Goal: Task Accomplishment & Management: Manage account settings

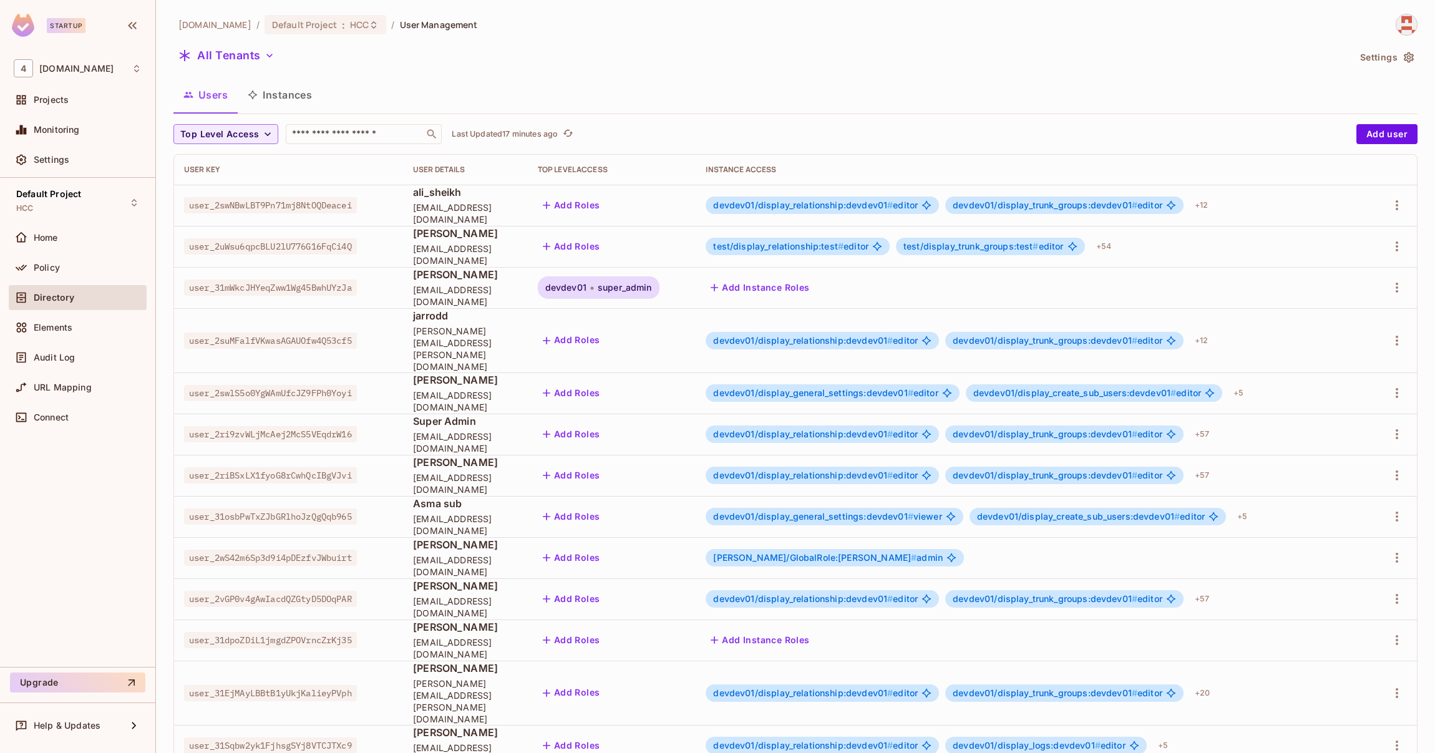
click at [313, 285] on span "user_31mWkcJHYeqZww1Wg45BwhUYzJa" at bounding box center [270, 288] width 173 height 16
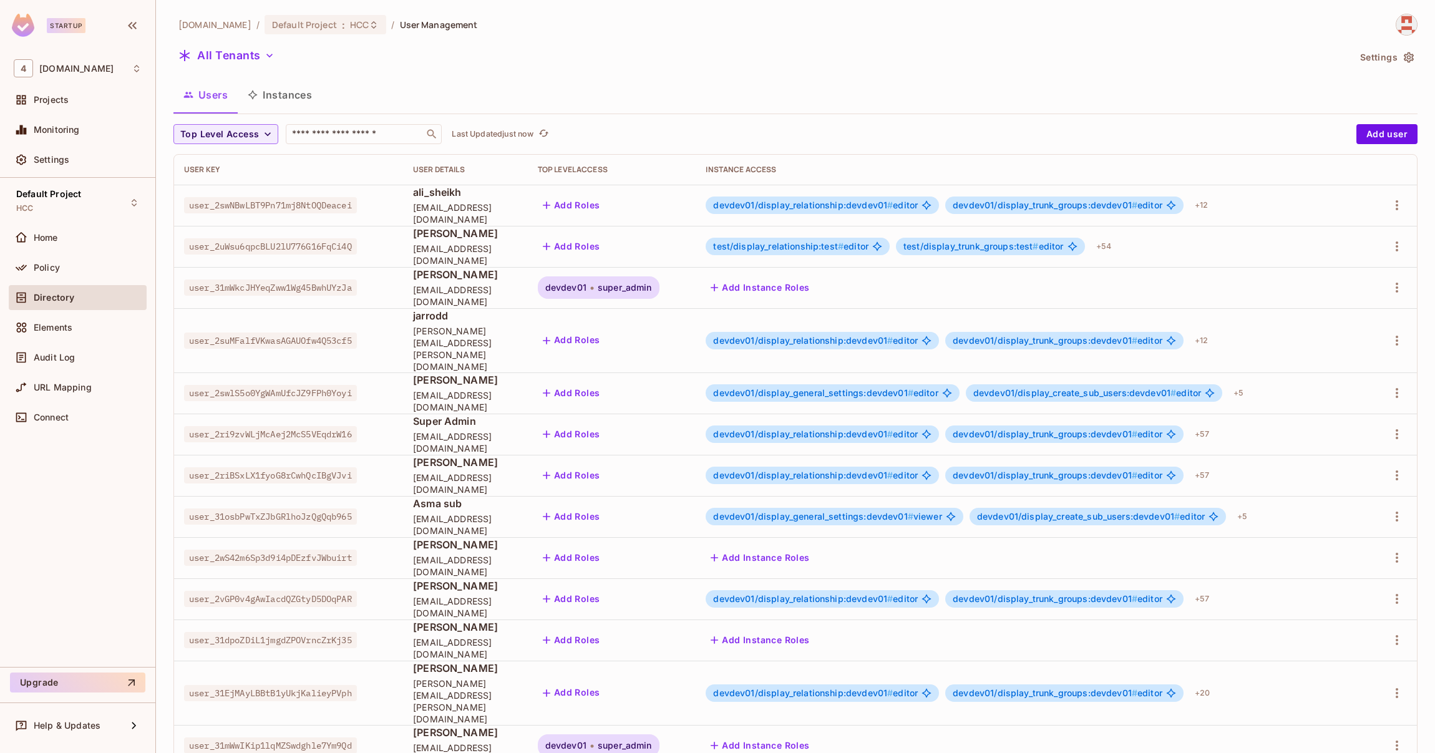
click at [652, 289] on span "super_admin" at bounding box center [625, 288] width 54 height 10
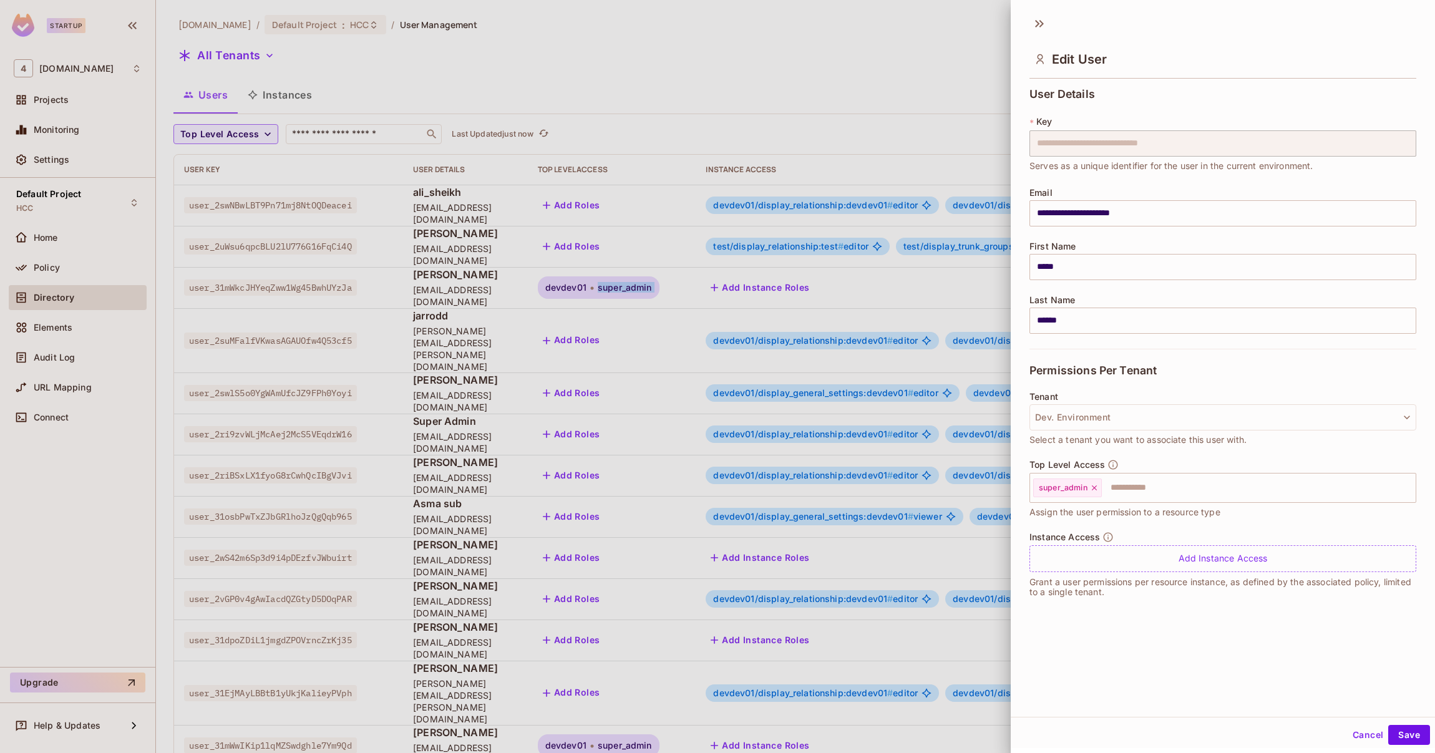
click at [1348, 736] on button "Cancel" at bounding box center [1368, 735] width 41 height 20
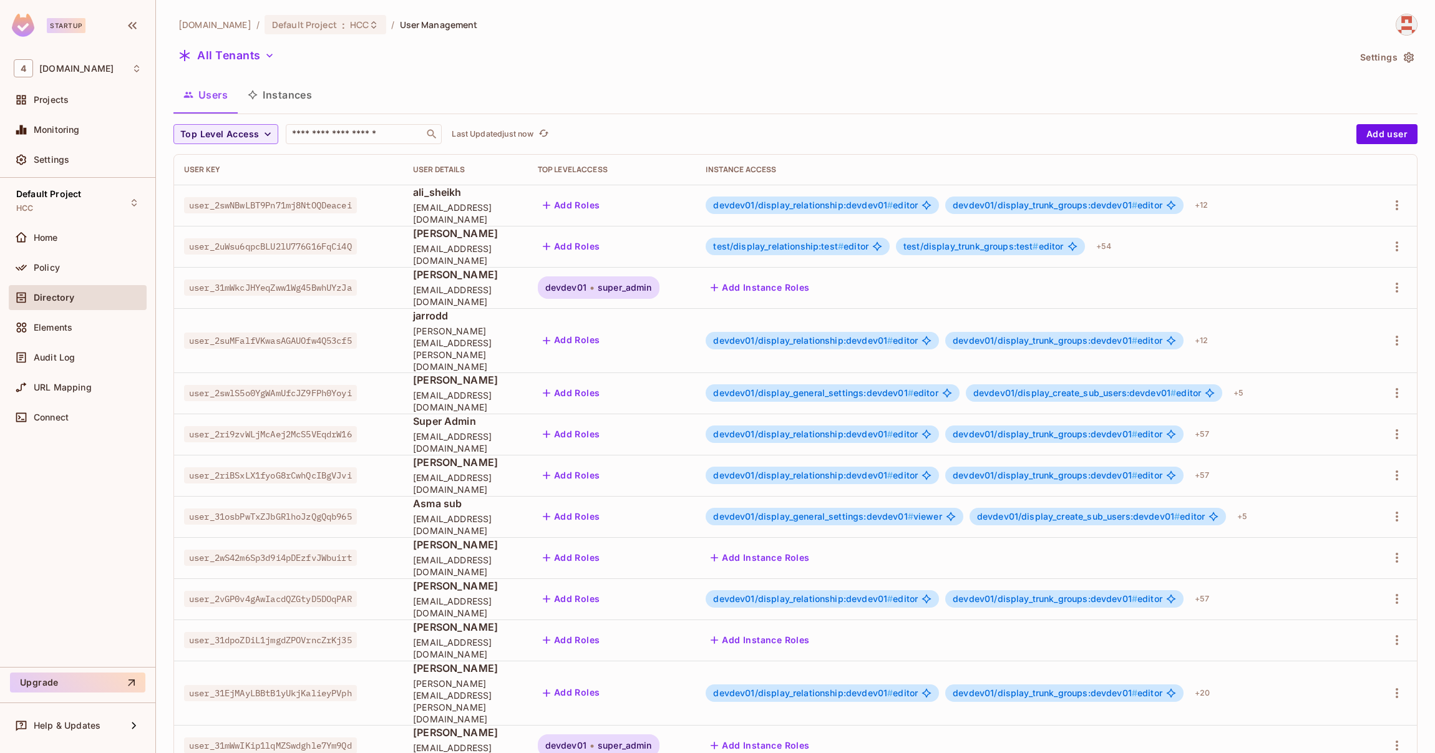
click at [329, 738] on span "user_31mWwIKip1lqMZSwdghle7Ym9Qd" at bounding box center [270, 746] width 173 height 16
click at [652, 741] on span "super_admin" at bounding box center [625, 746] width 54 height 10
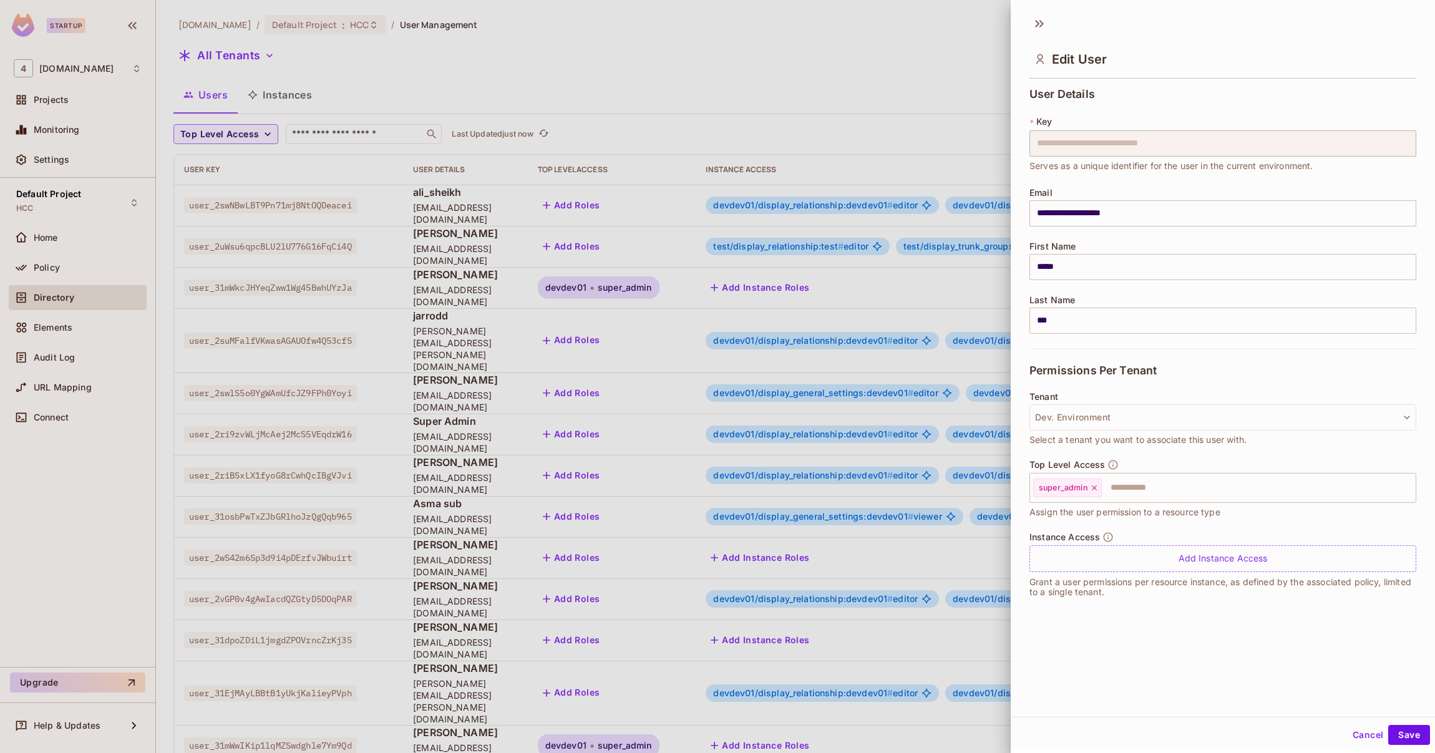
click at [1361, 731] on button "Cancel" at bounding box center [1368, 735] width 41 height 20
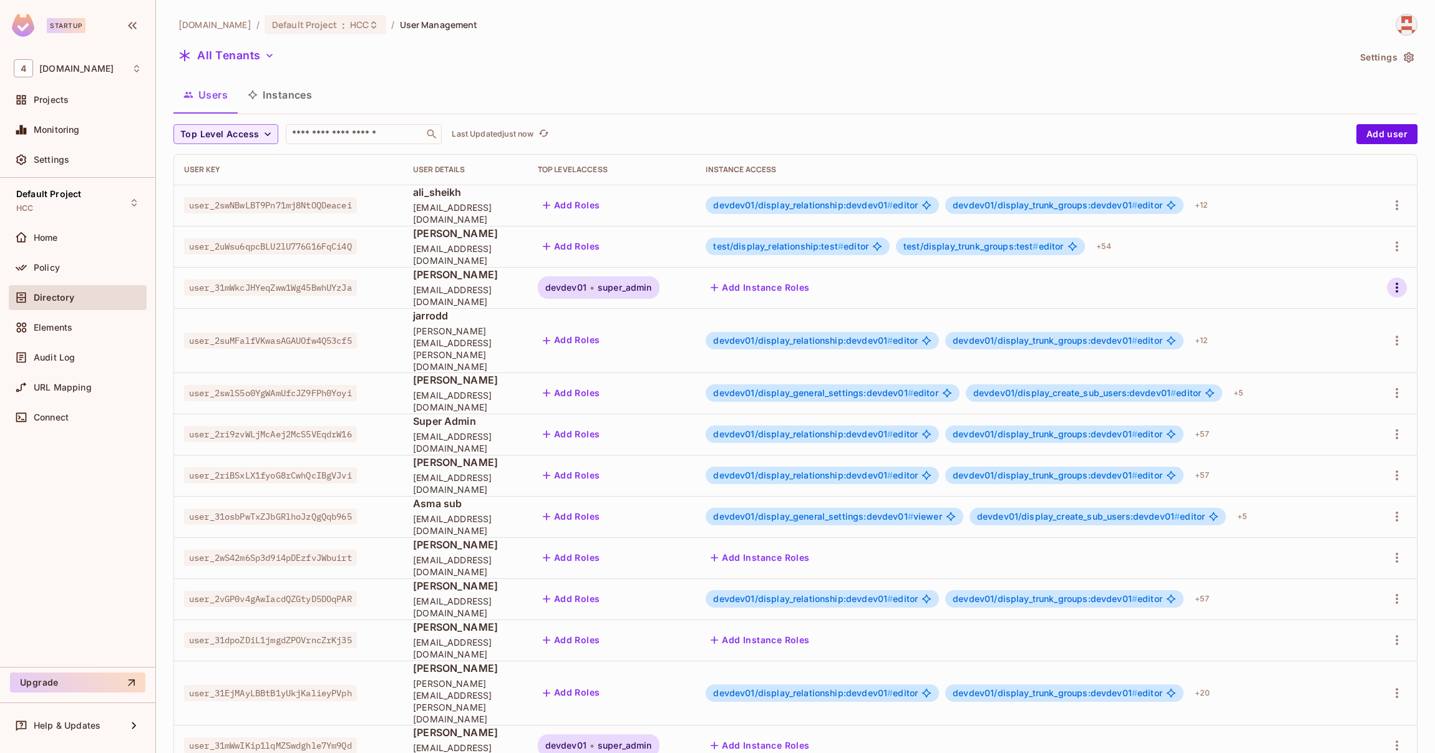
click at [1396, 288] on icon "button" at bounding box center [1397, 288] width 2 height 10
click at [1322, 319] on span "Edit" at bounding box center [1314, 317] width 24 height 20
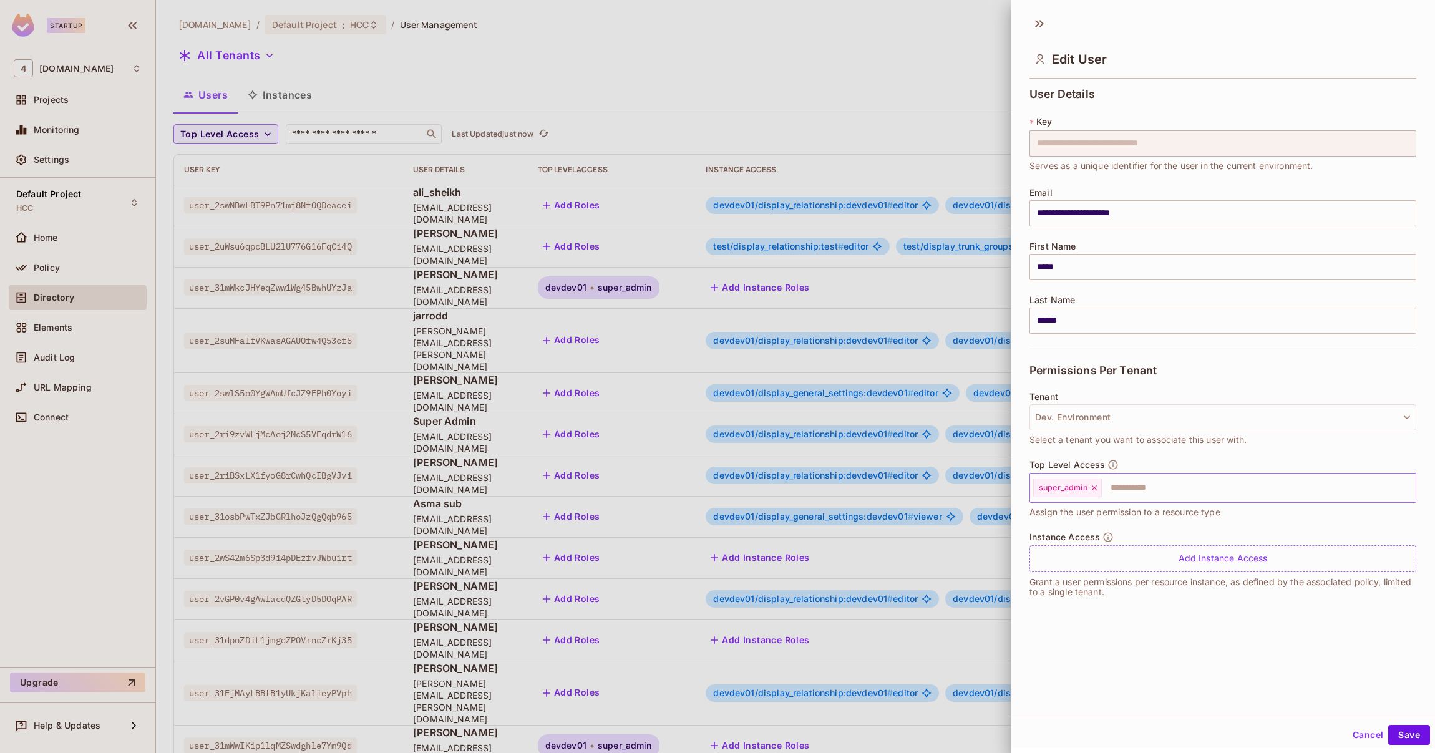
click at [1093, 489] on icon at bounding box center [1094, 488] width 9 height 9
click at [1402, 738] on button "Save" at bounding box center [1410, 735] width 42 height 20
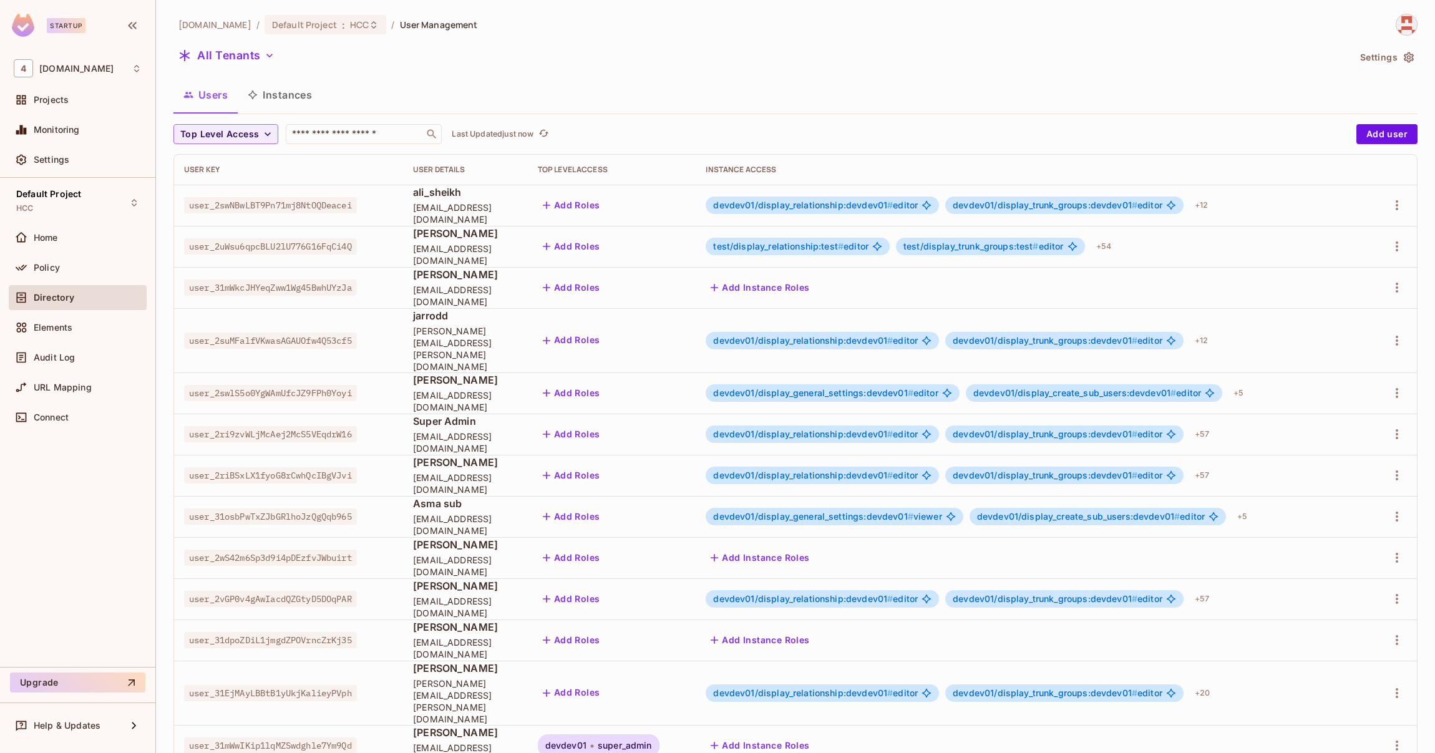
click at [295, 738] on span "user_31mWwIKip1lqMZSwdghle7Ym9Qd" at bounding box center [270, 746] width 173 height 16
copy span "user_31mWwIKip1lqMZSwdghle7Ym9Qd"
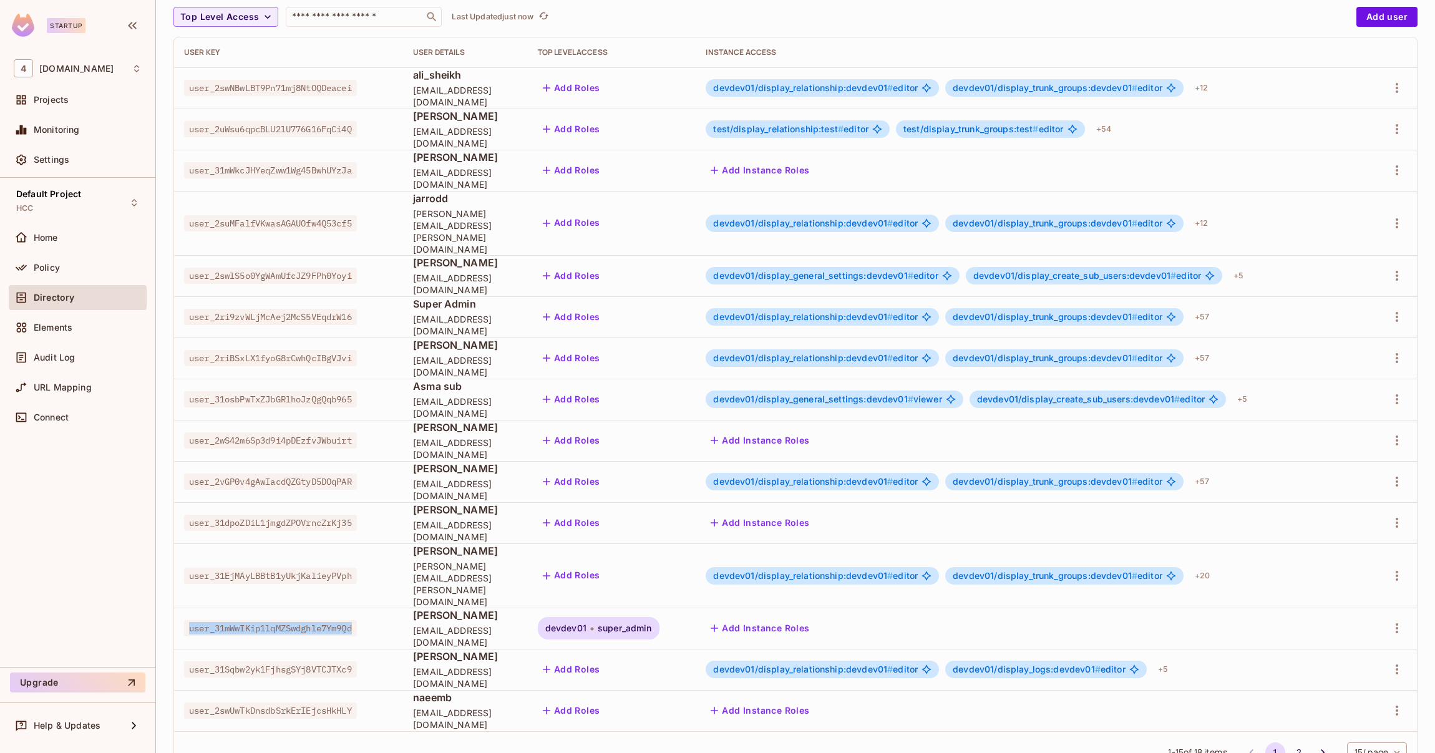
scroll to position [119, 0]
click at [1390, 620] on icon "button" at bounding box center [1397, 627] width 15 height 15
click at [1332, 615] on li "Edit" at bounding box center [1329, 610] width 116 height 27
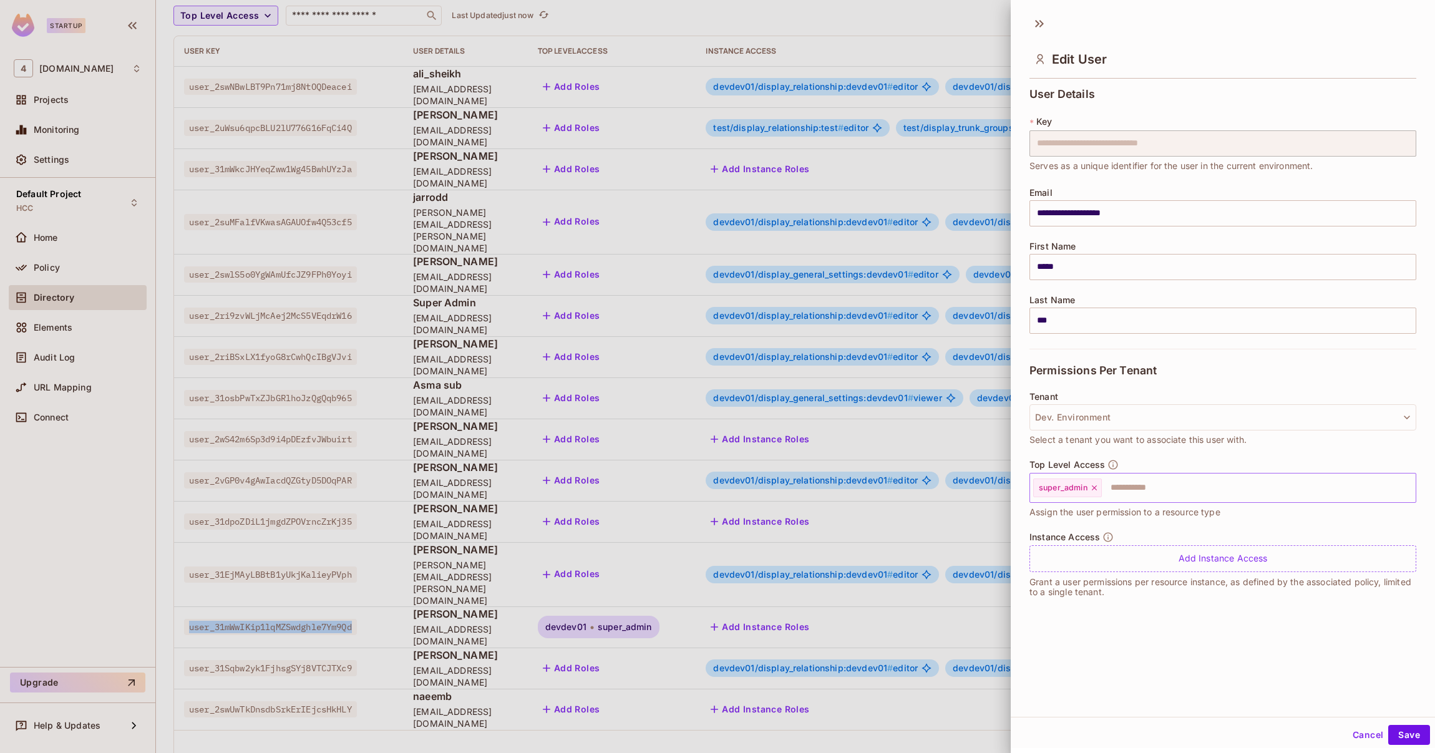
click at [1097, 487] on icon at bounding box center [1094, 488] width 9 height 9
click at [1401, 740] on button "Save" at bounding box center [1410, 735] width 42 height 20
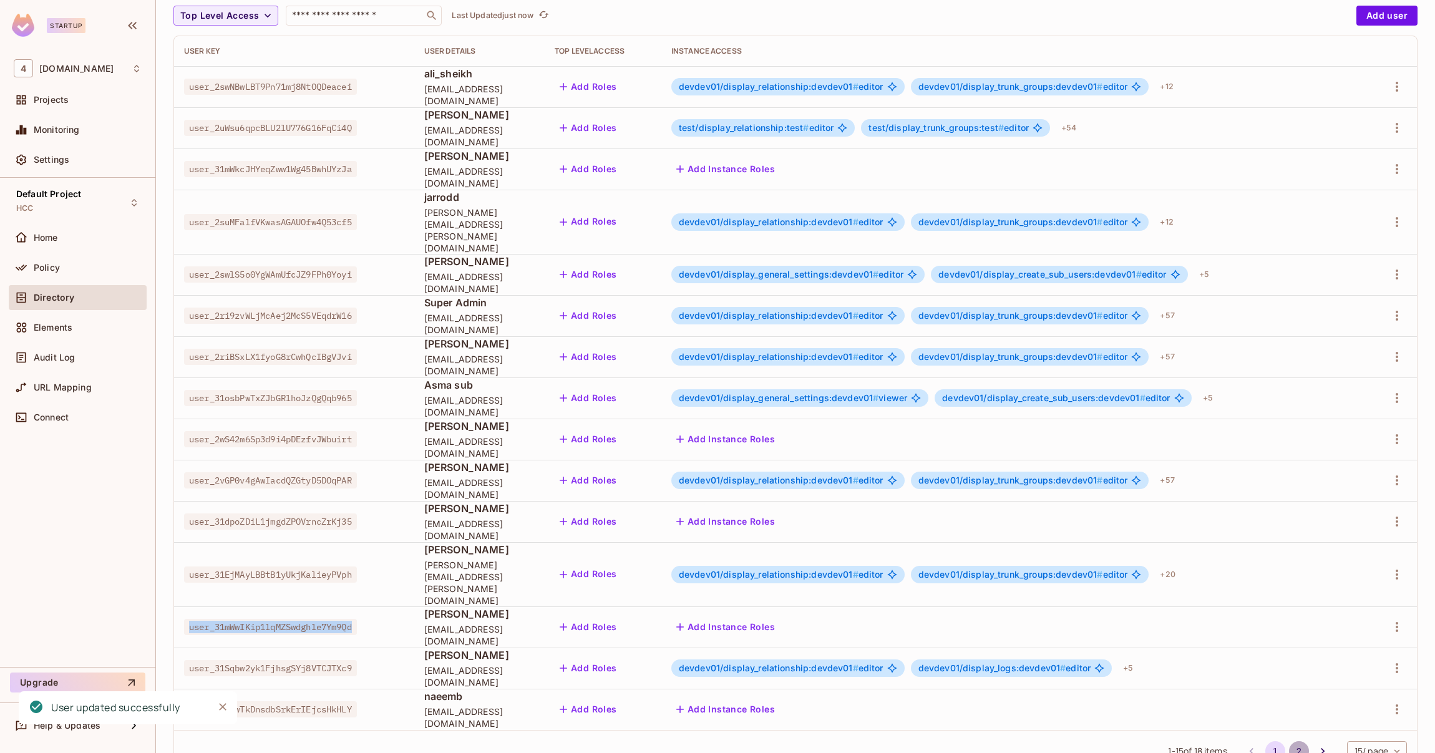
click at [1289, 741] on button "2" at bounding box center [1299, 751] width 20 height 20
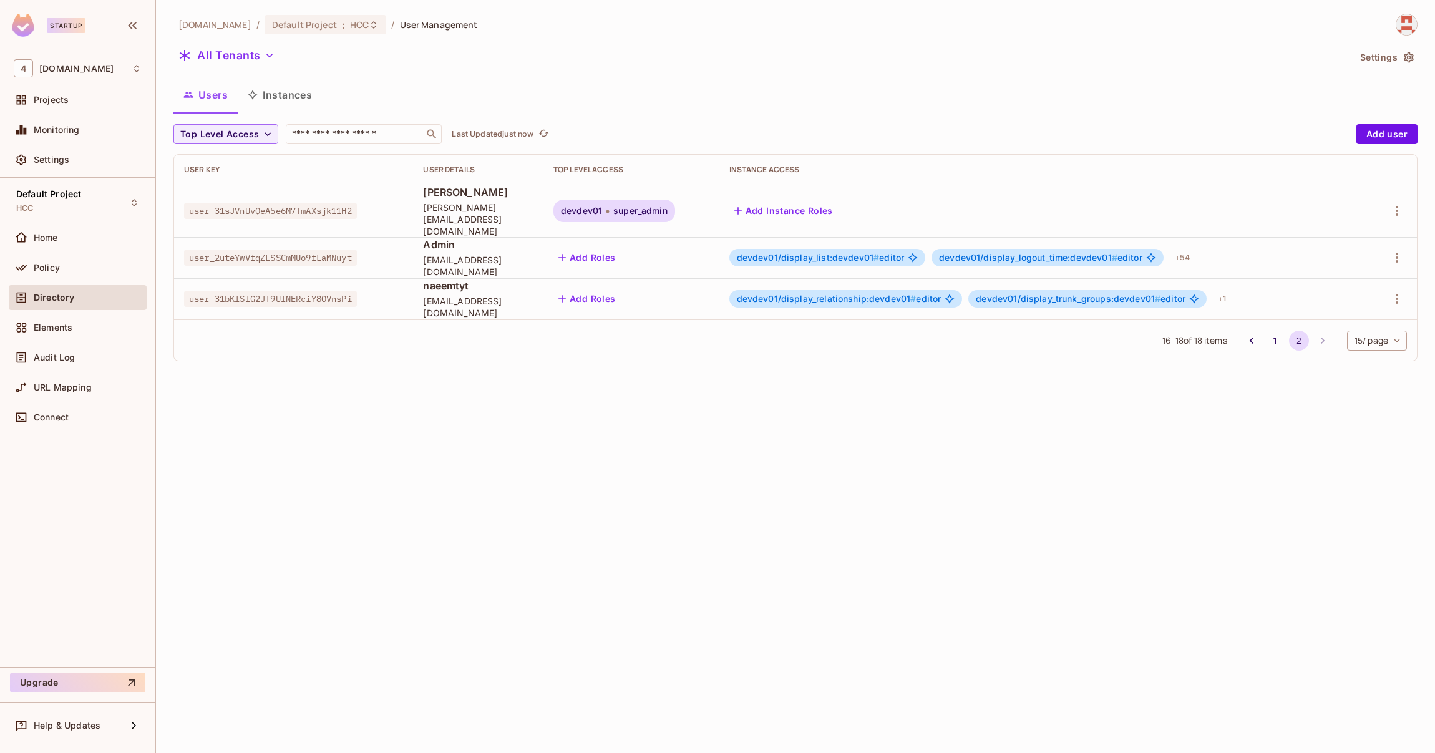
click at [305, 204] on span "user_31sJVnUvQeA5e6M7TmAXsjk11H2" at bounding box center [270, 211] width 173 height 16
click at [602, 207] on span "devdev01" at bounding box center [581, 211] width 41 height 10
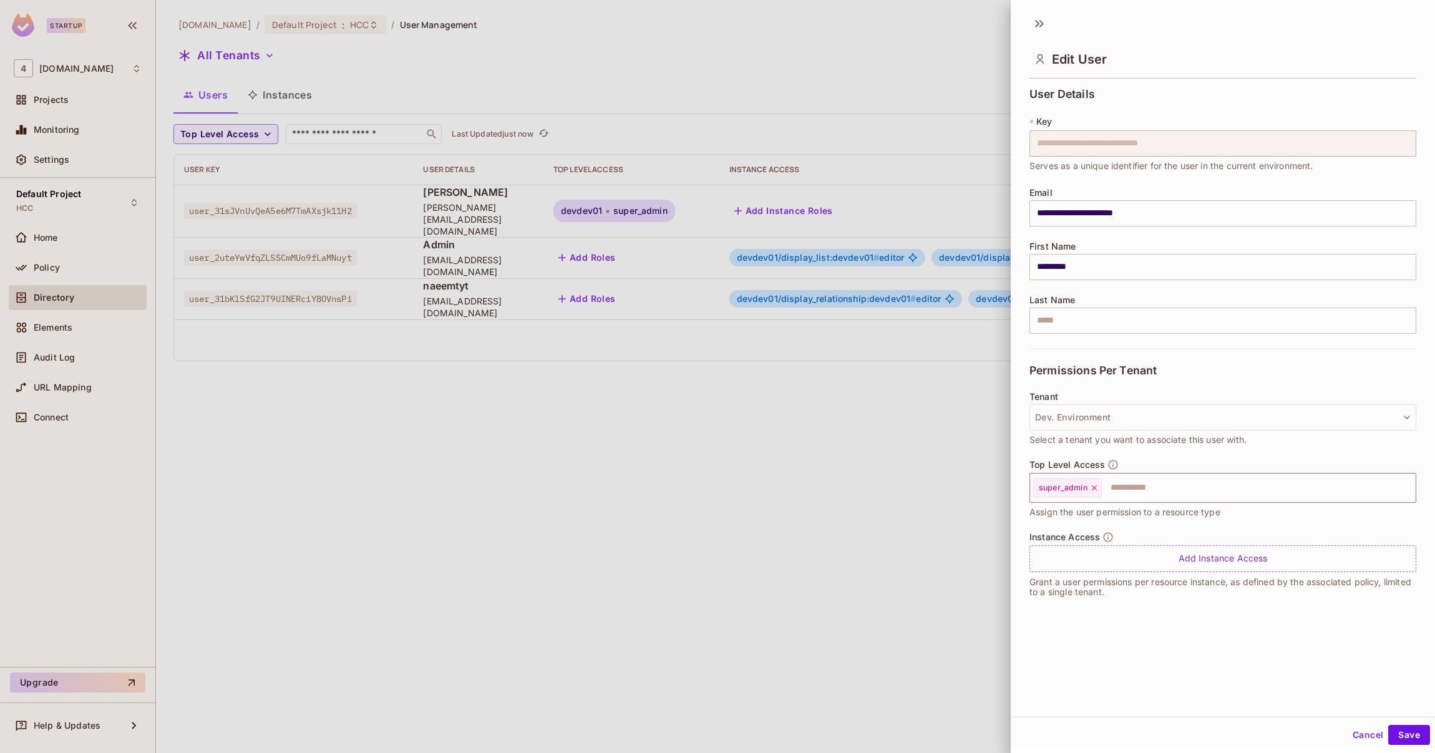
click at [1098, 486] on icon at bounding box center [1094, 488] width 9 height 9
click at [1389, 726] on button "Save" at bounding box center [1410, 735] width 42 height 20
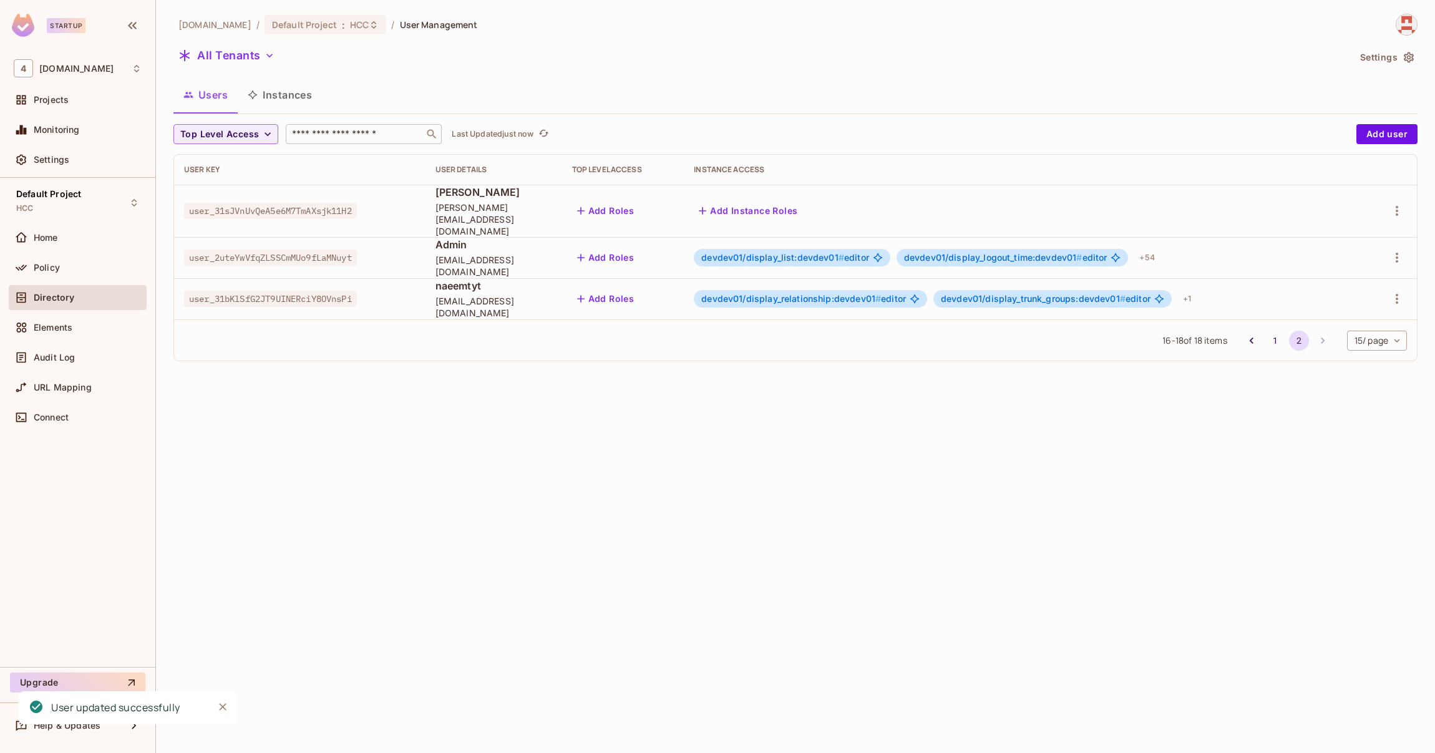
click at [345, 137] on input "text" at bounding box center [355, 134] width 131 height 12
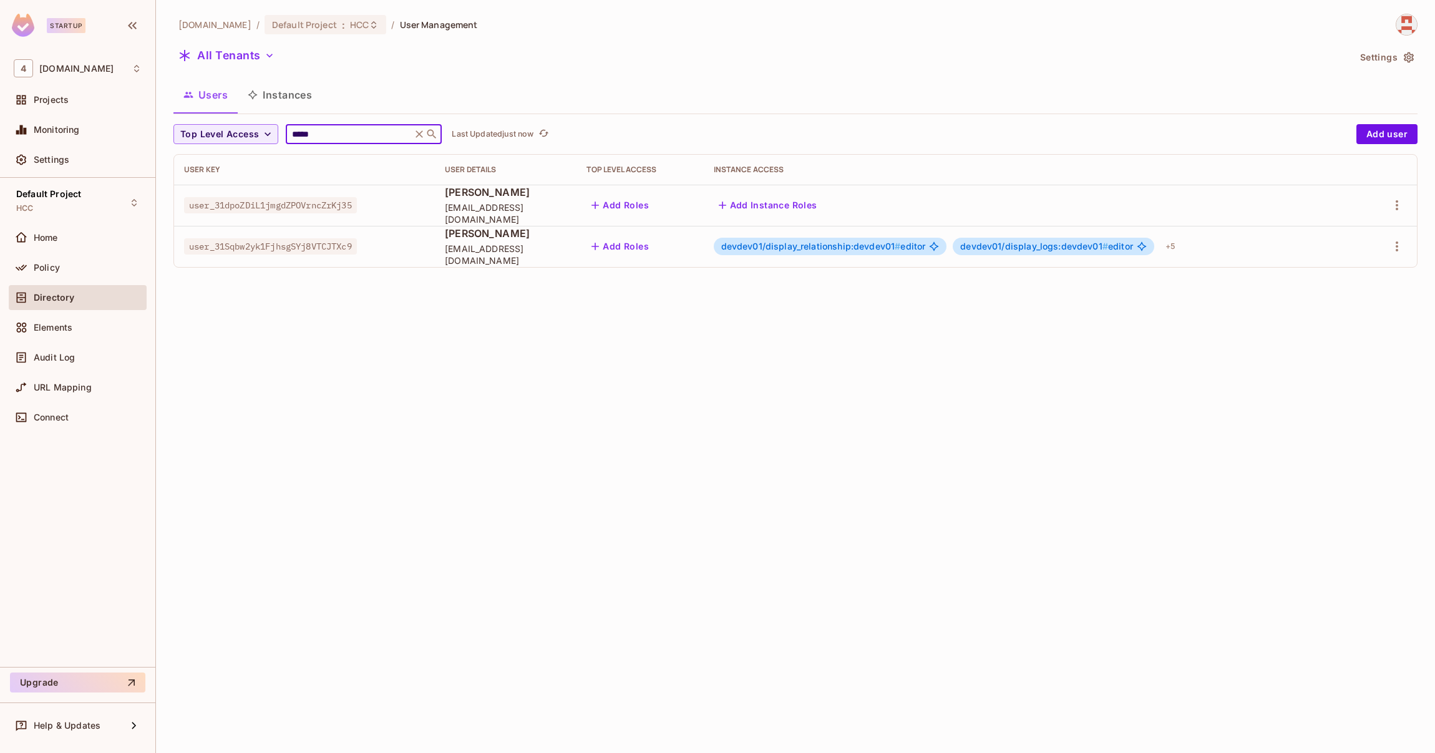
type input "*****"
click at [637, 243] on button "Add Roles" at bounding box center [620, 247] width 67 height 20
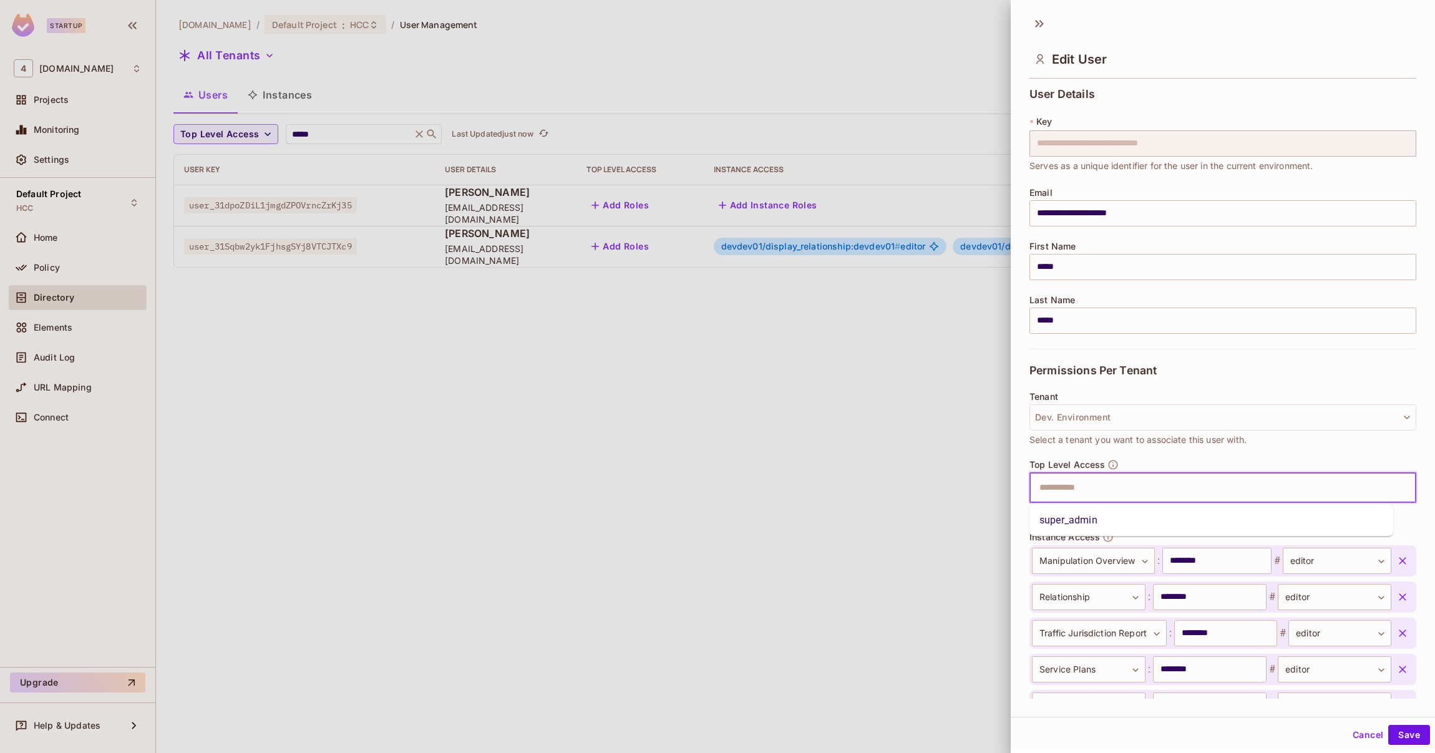
click at [1124, 486] on input "text" at bounding box center [1212, 488] width 360 height 25
click at [1098, 512] on li "super_admin" at bounding box center [1212, 520] width 364 height 22
click at [1392, 559] on button "button" at bounding box center [1403, 561] width 22 height 22
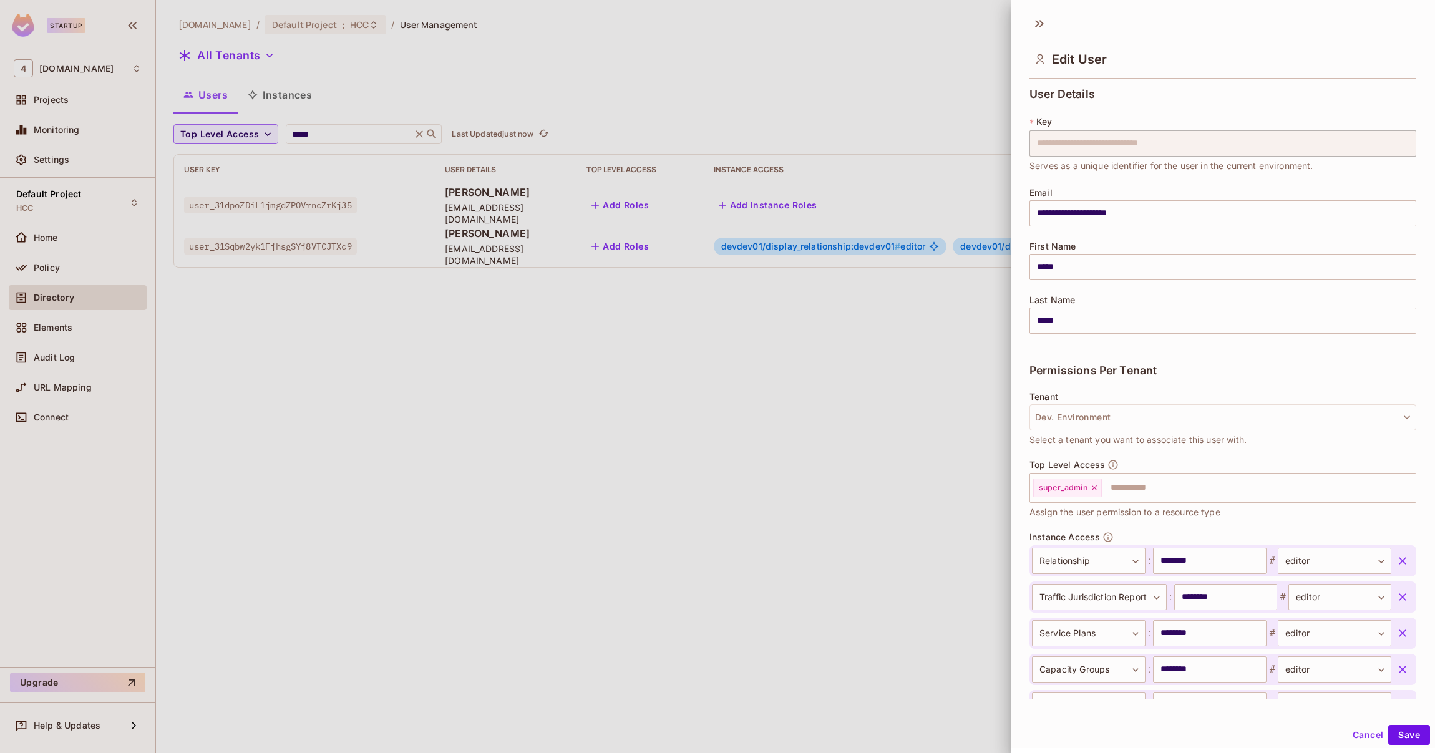
click at [1392, 559] on button "button" at bounding box center [1403, 561] width 22 height 22
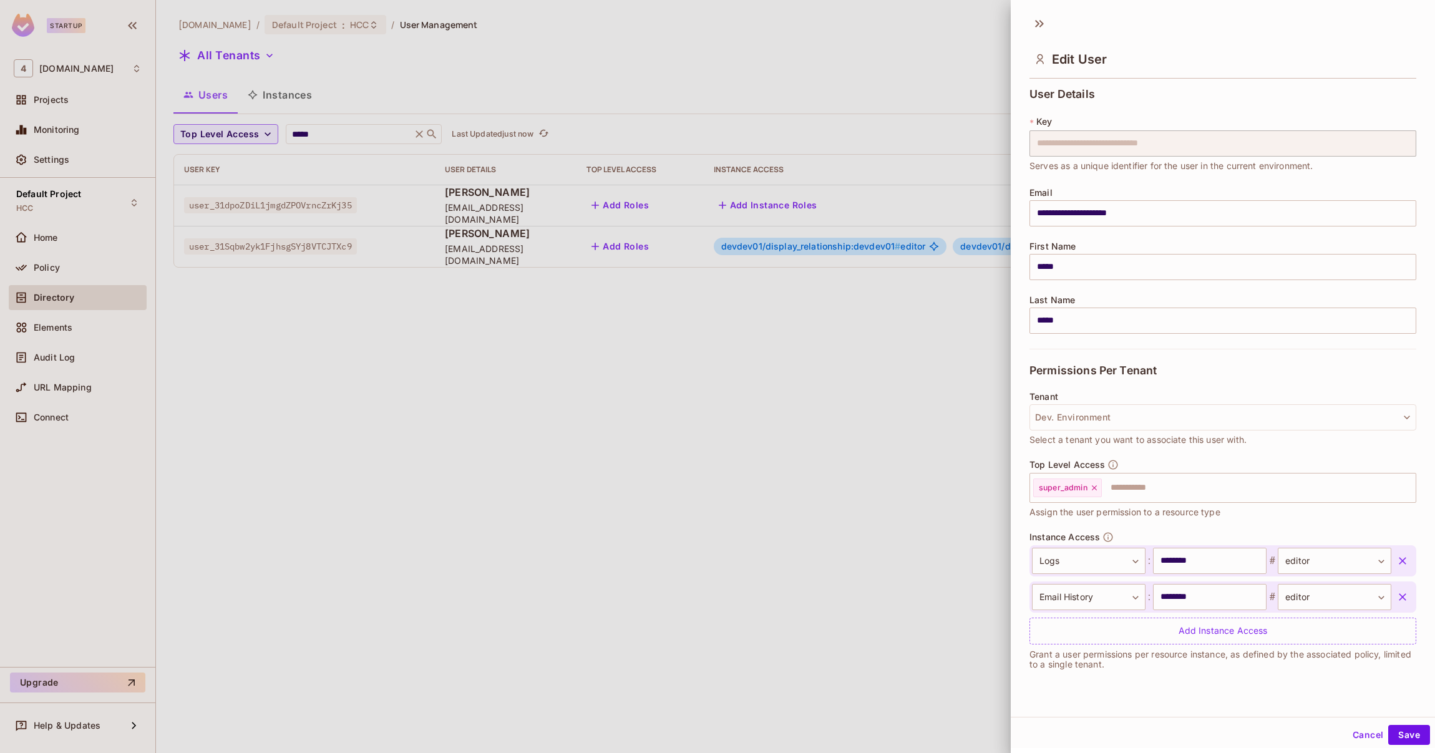
click at [1392, 559] on button "button" at bounding box center [1403, 561] width 22 height 22
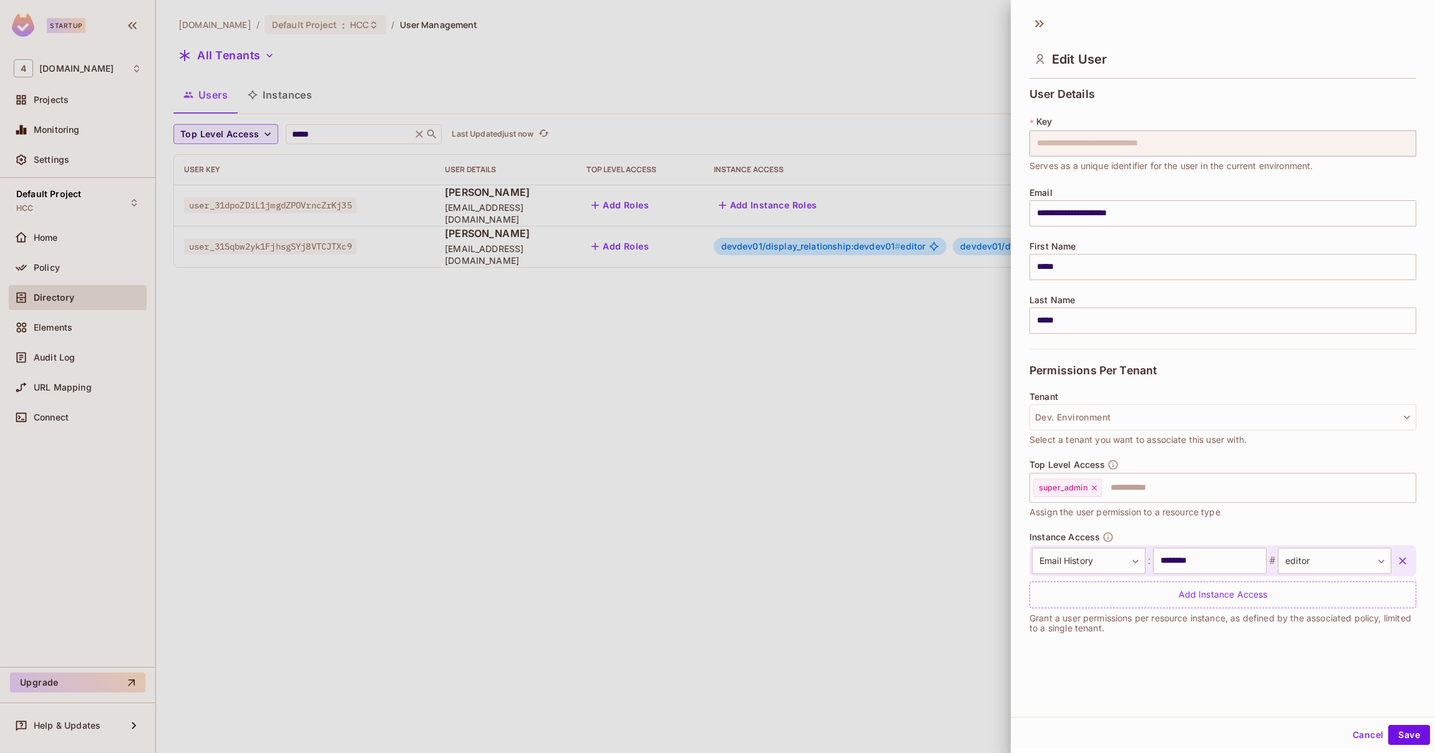
click at [1392, 559] on button "button" at bounding box center [1403, 561] width 22 height 22
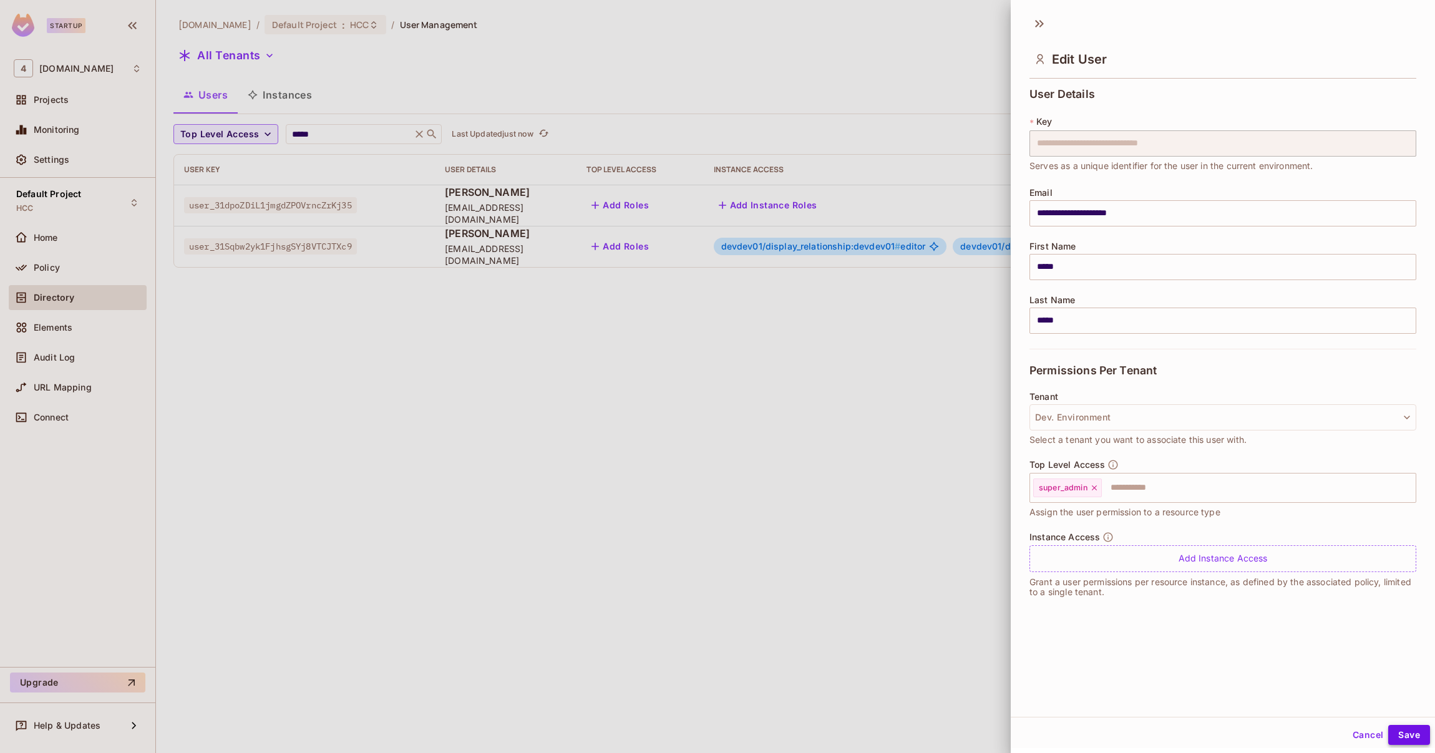
click at [1410, 735] on button "Save" at bounding box center [1410, 735] width 42 height 20
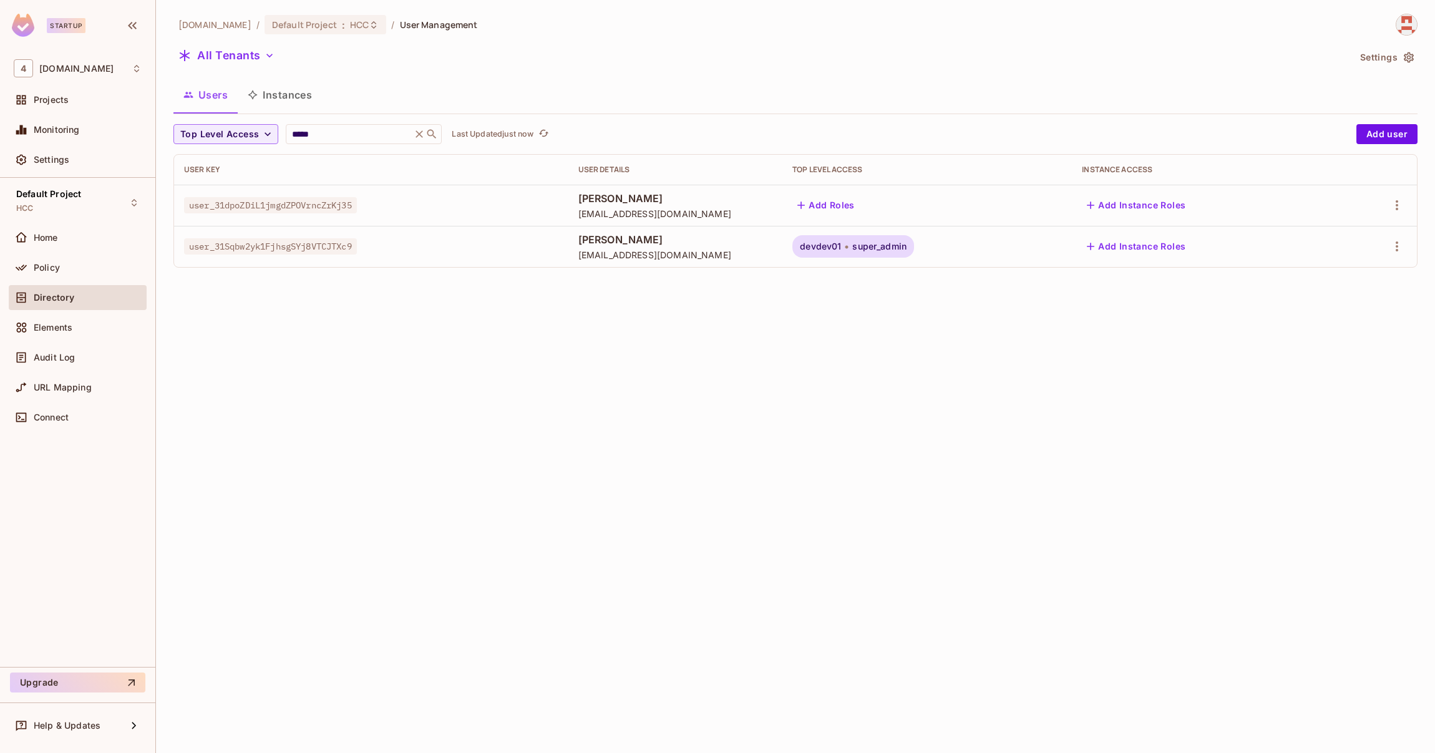
click at [305, 247] on span "user_31Sqbw2yk1FjhsgSYj8VTCJTXc9" at bounding box center [270, 246] width 173 height 16
copy span "user_31Sqbw2yk1FjhsgSYj8VTCJTXc9"
click at [321, 134] on input "*****" at bounding box center [349, 134] width 119 height 12
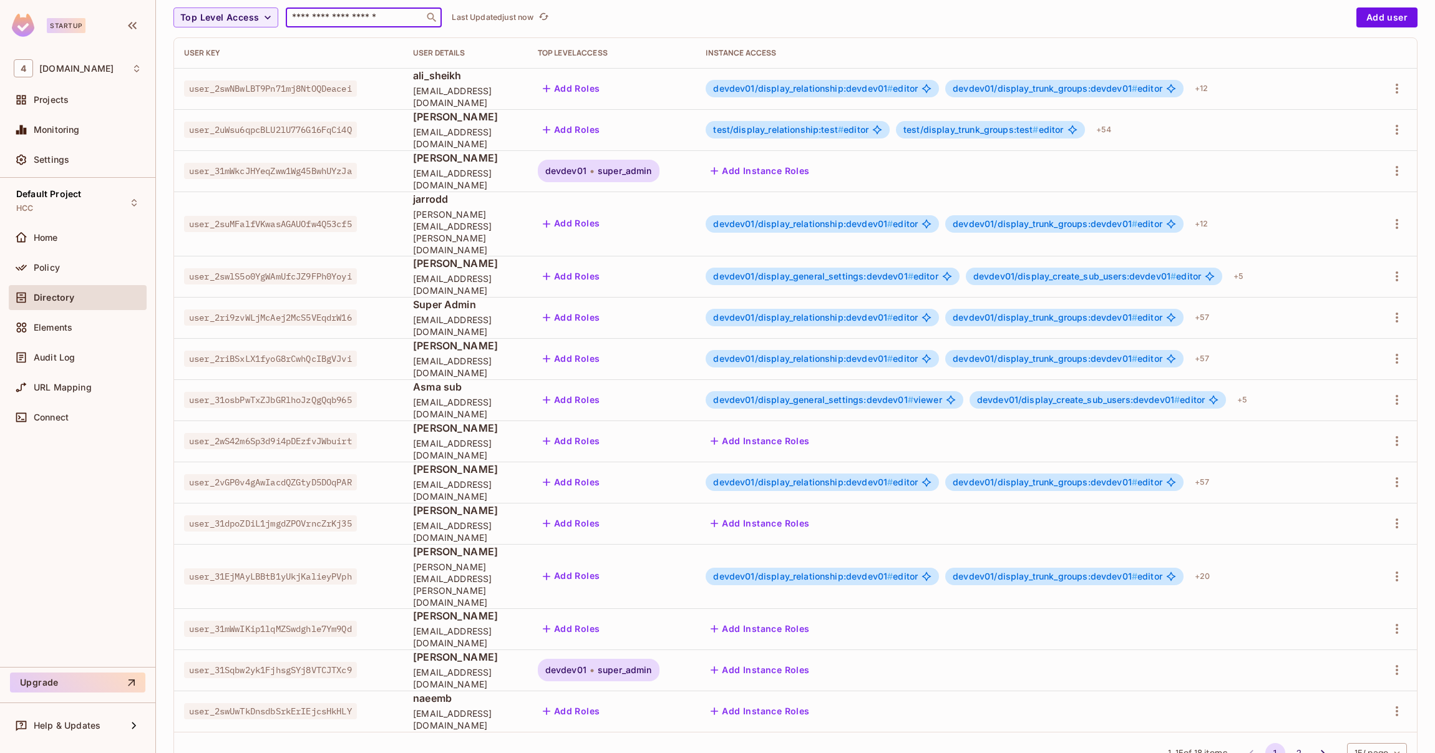
scroll to position [119, 0]
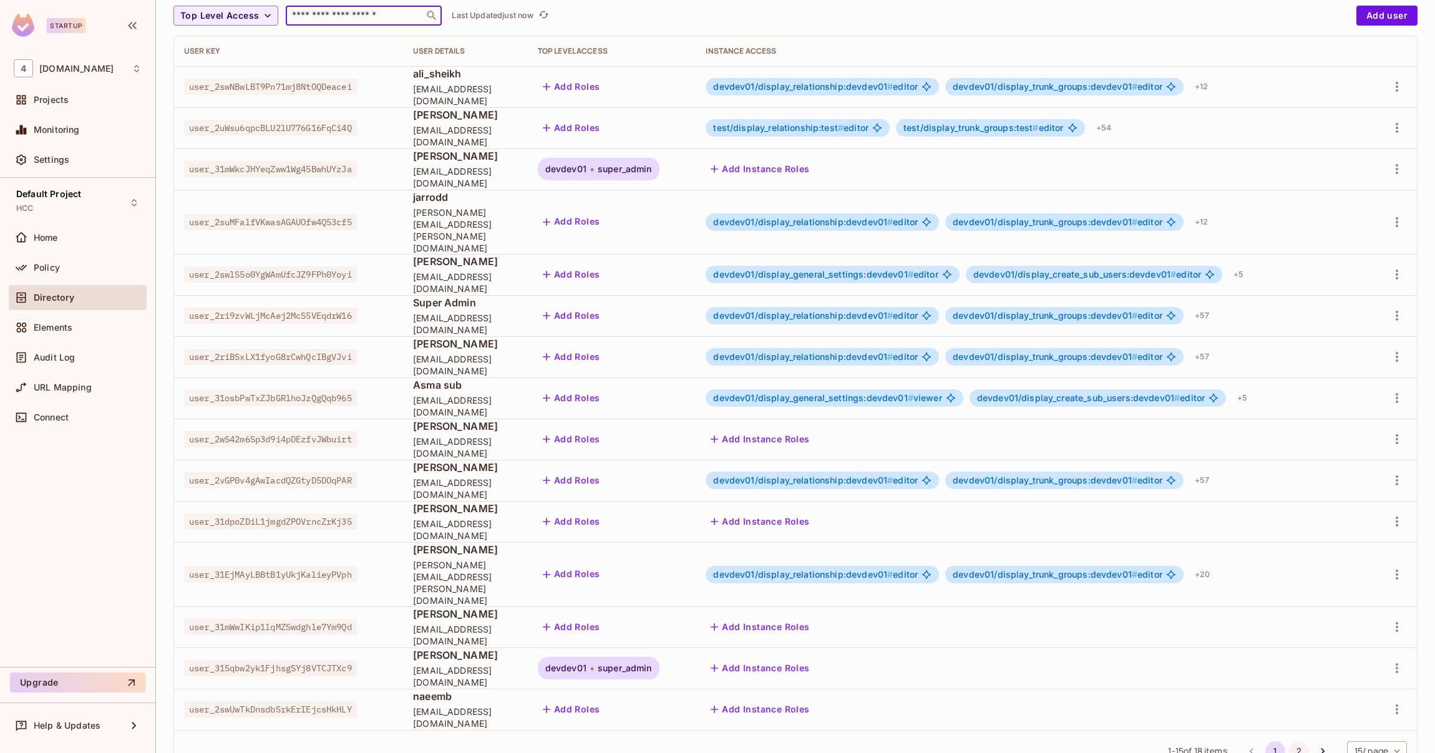
click at [1289, 741] on button "2" at bounding box center [1299, 751] width 20 height 20
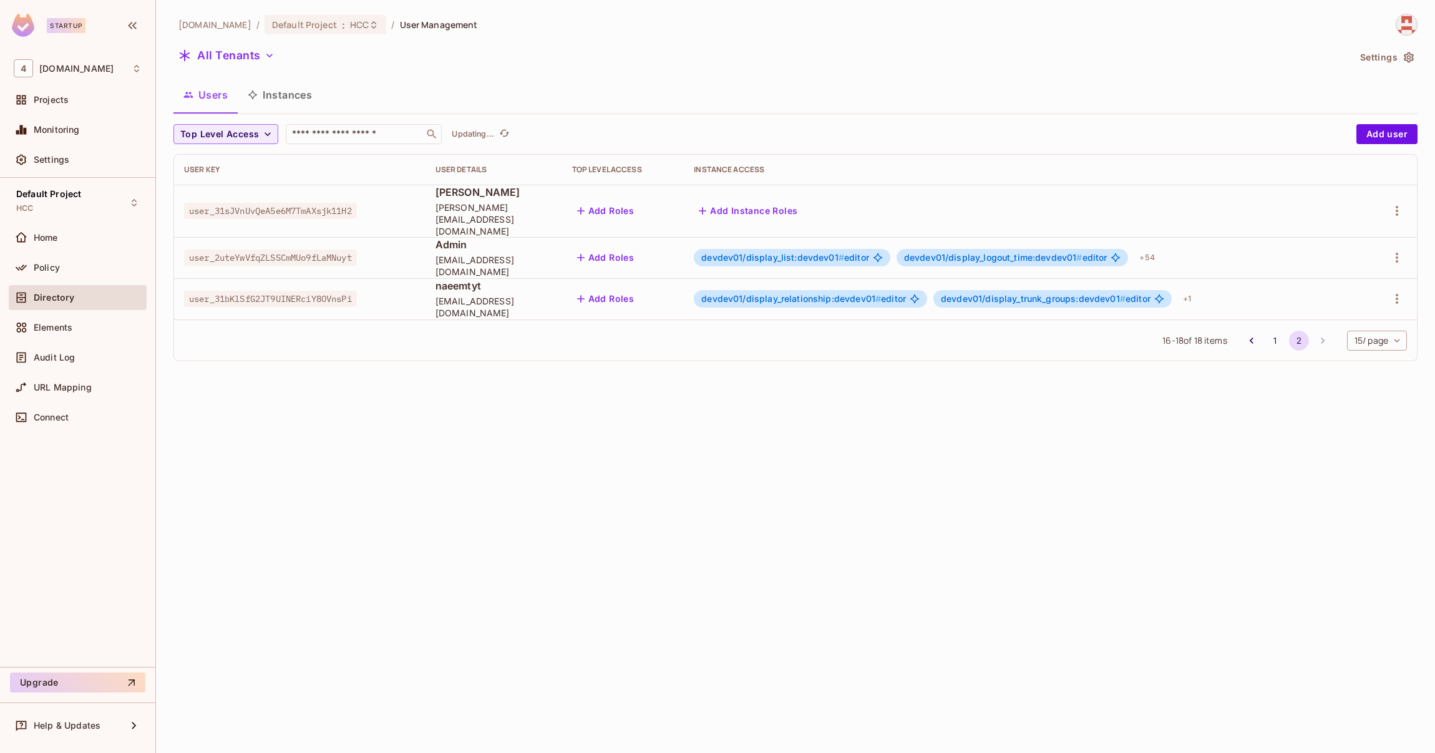
scroll to position [0, 0]
click at [640, 203] on button "Add Roles" at bounding box center [605, 211] width 67 height 20
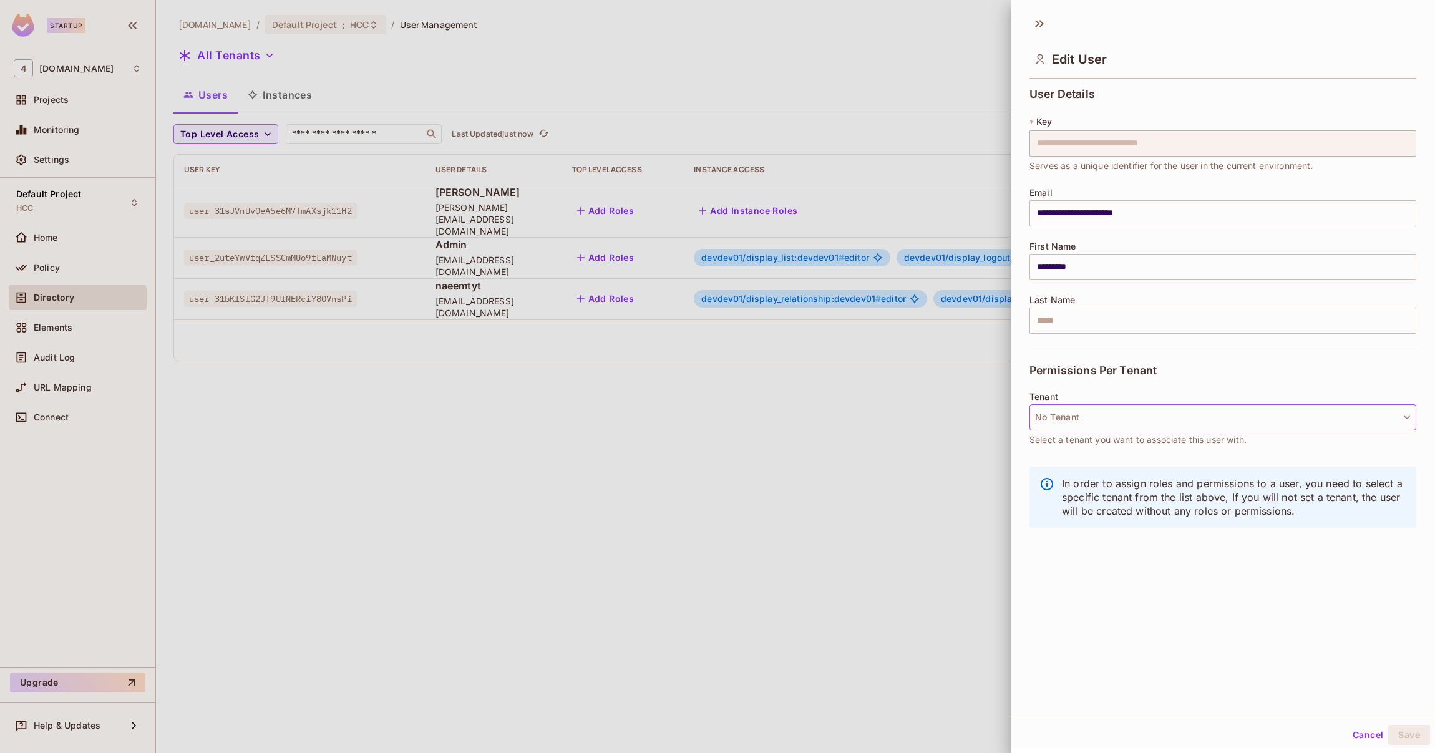
click at [1103, 418] on button "No Tenant" at bounding box center [1223, 417] width 387 height 26
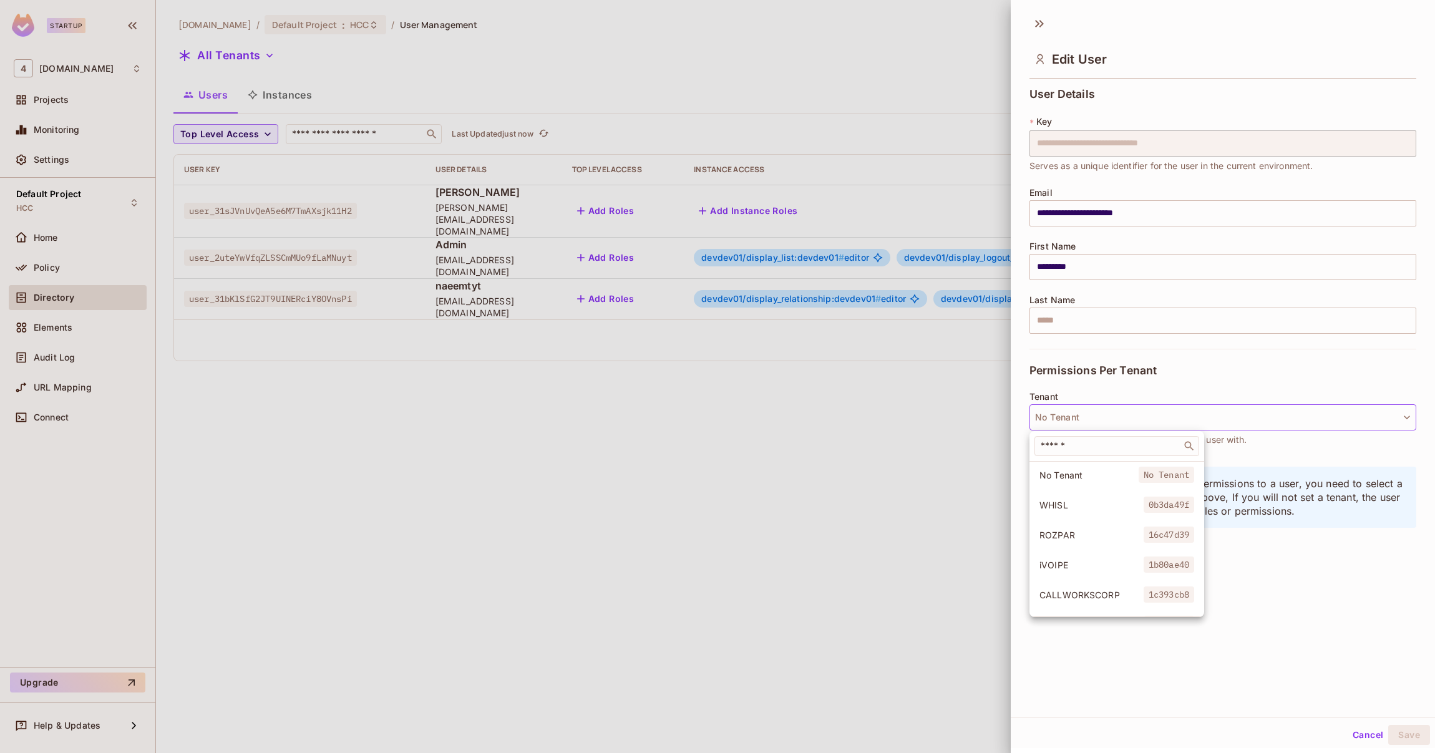
click at [1086, 416] on div at bounding box center [717, 376] width 1435 height 753
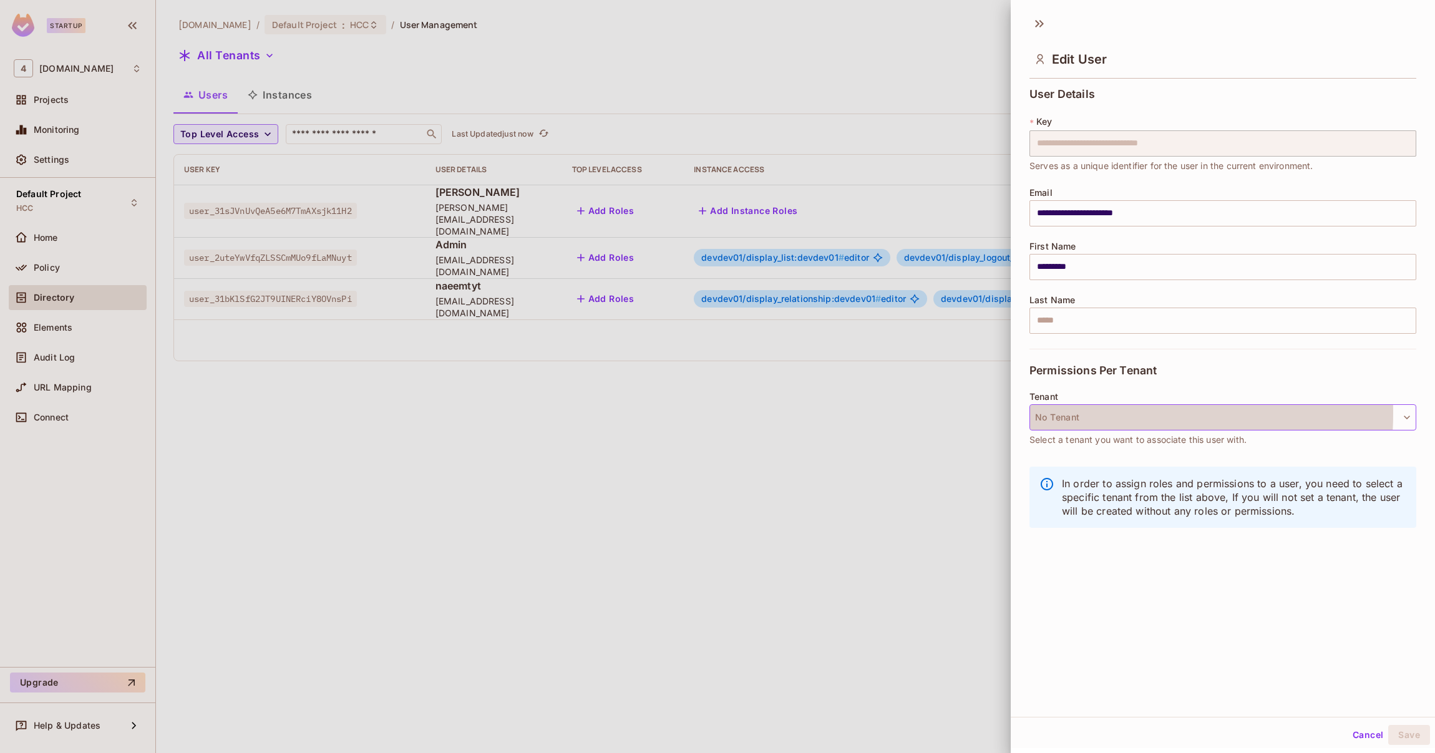
click at [1083, 414] on button "No Tenant" at bounding box center [1223, 417] width 387 height 26
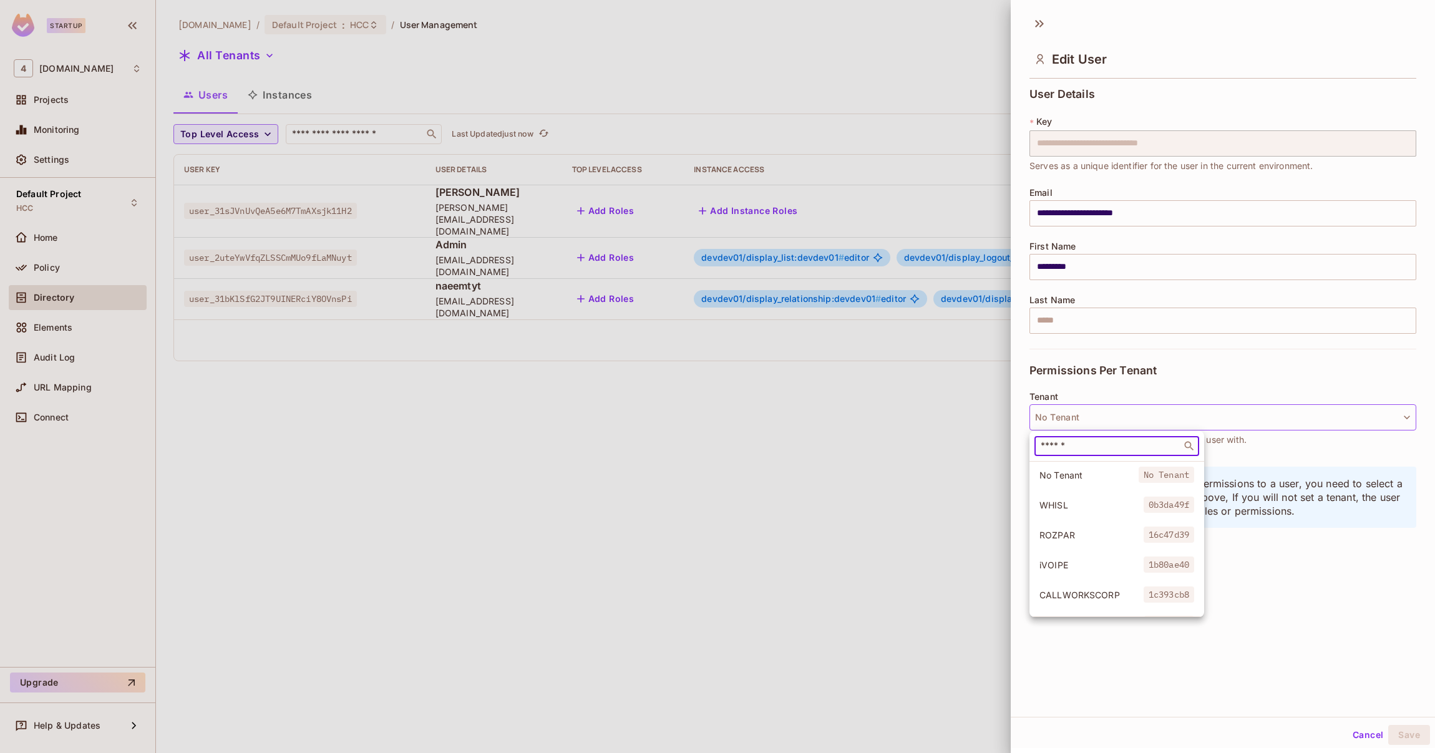
click at [1100, 443] on input "text" at bounding box center [1109, 446] width 140 height 12
type input "***"
click at [1127, 529] on span "Dev. Environment" at bounding box center [1092, 535] width 104 height 12
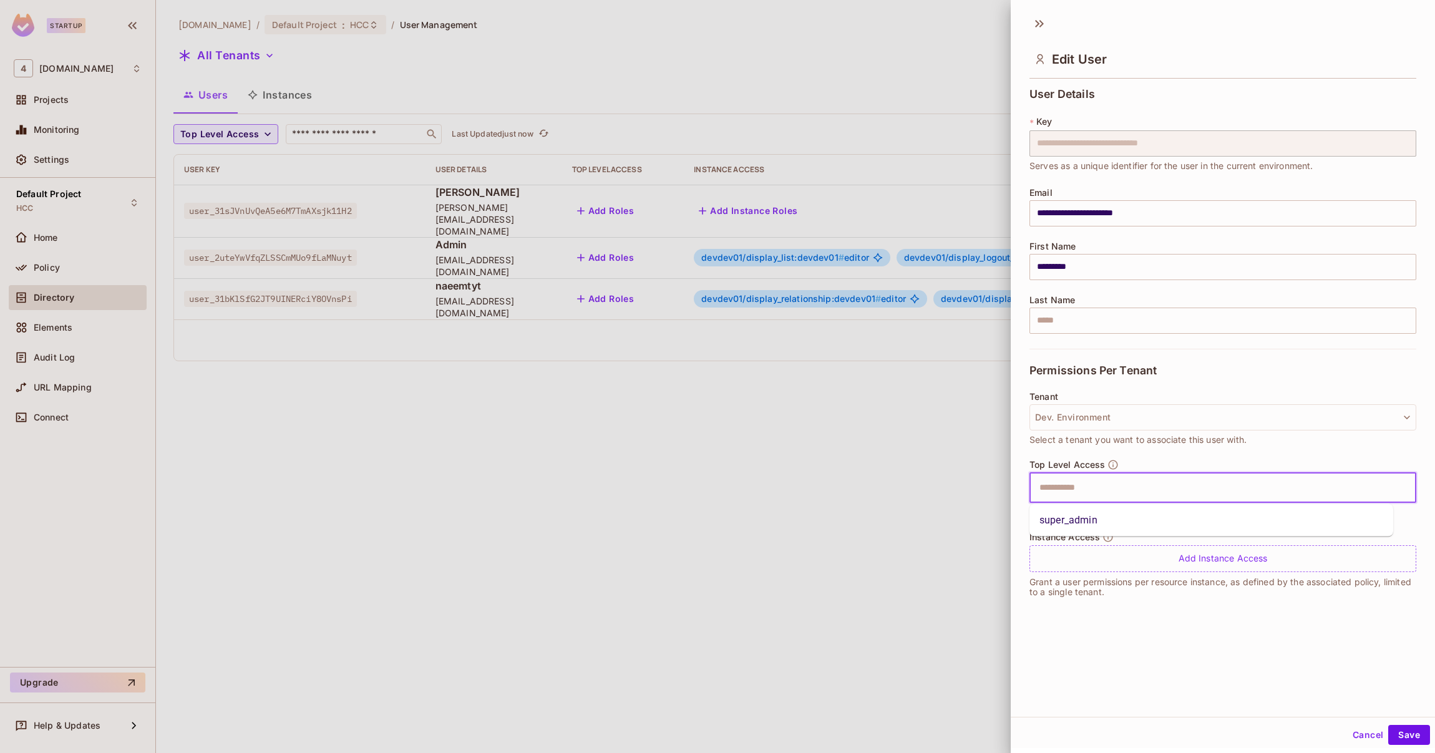
click at [1114, 494] on input "text" at bounding box center [1212, 488] width 360 height 25
click at [1117, 522] on li "super_admin" at bounding box center [1212, 520] width 364 height 22
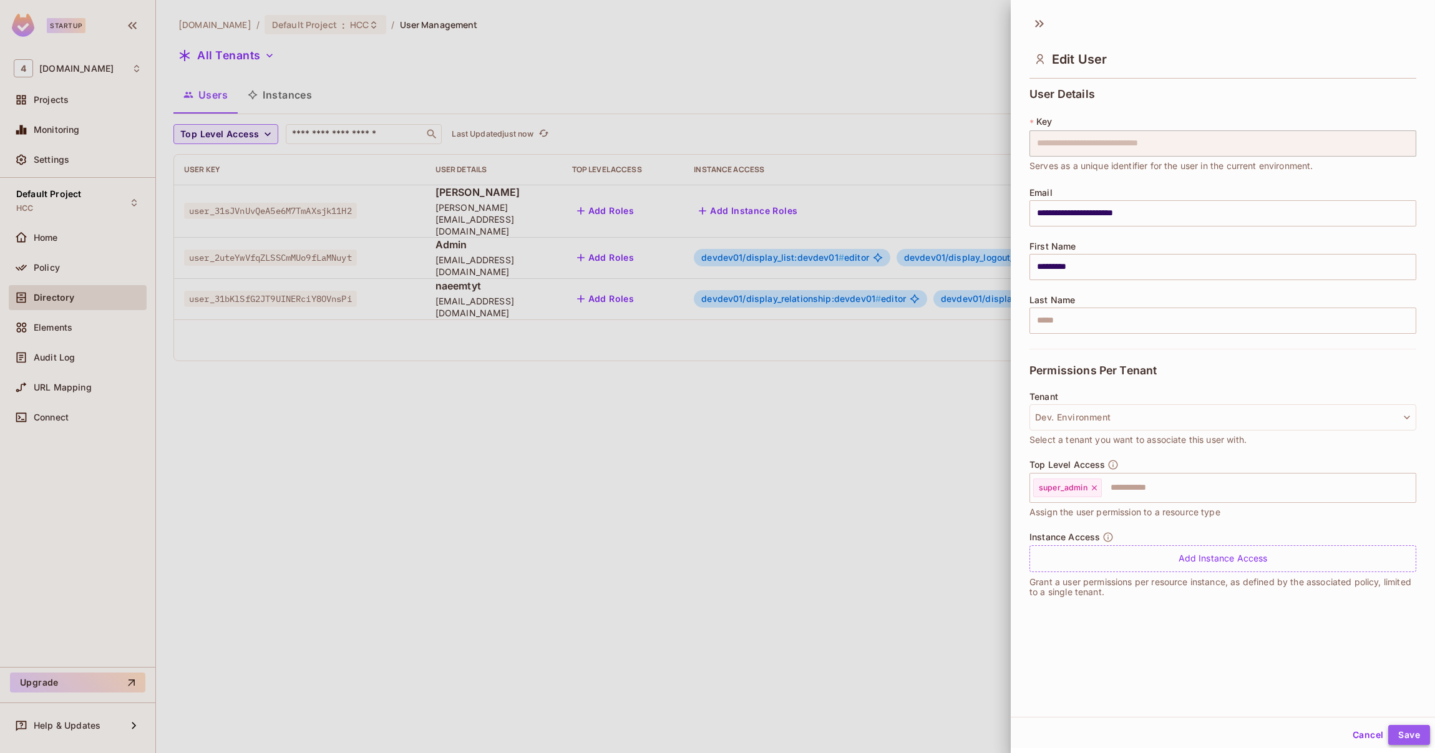
click at [1389, 731] on button "Save" at bounding box center [1410, 735] width 42 height 20
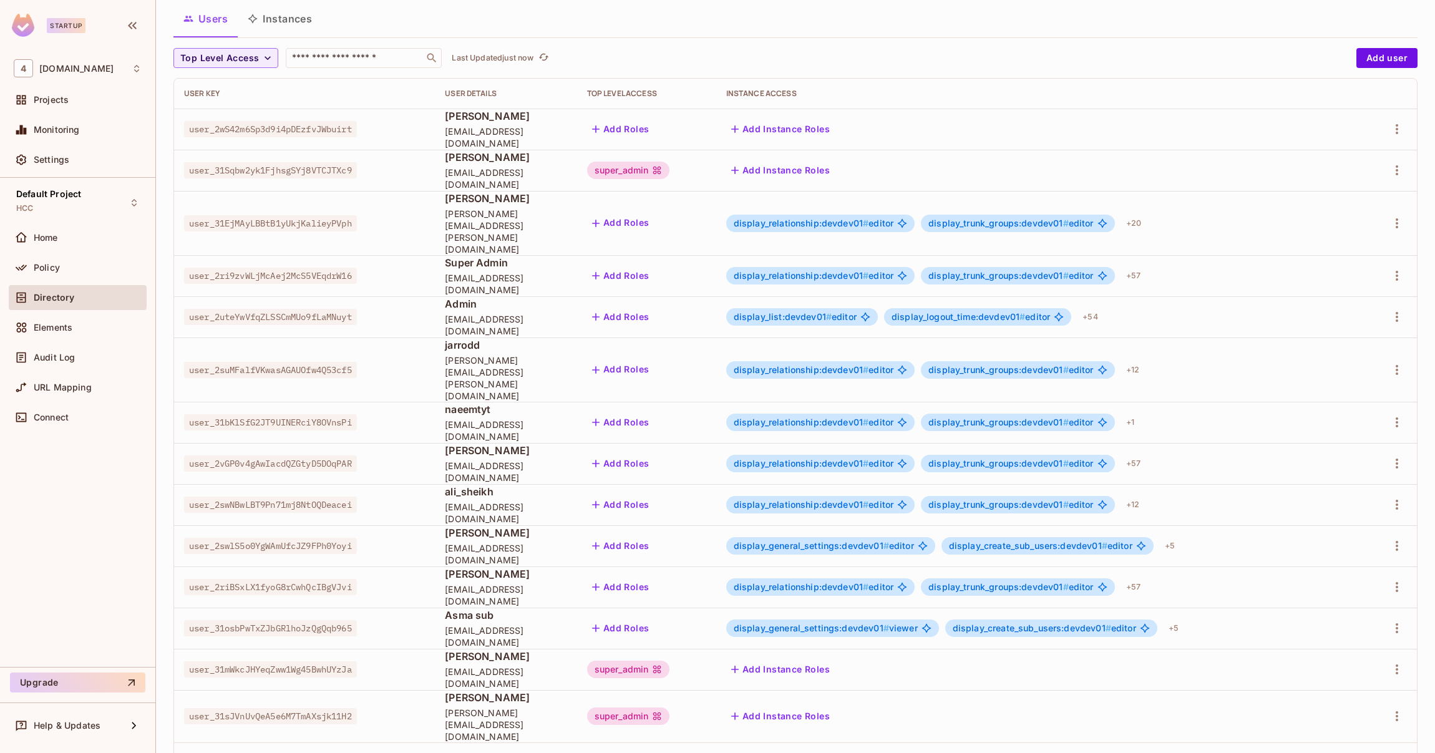
scroll to position [74, 0]
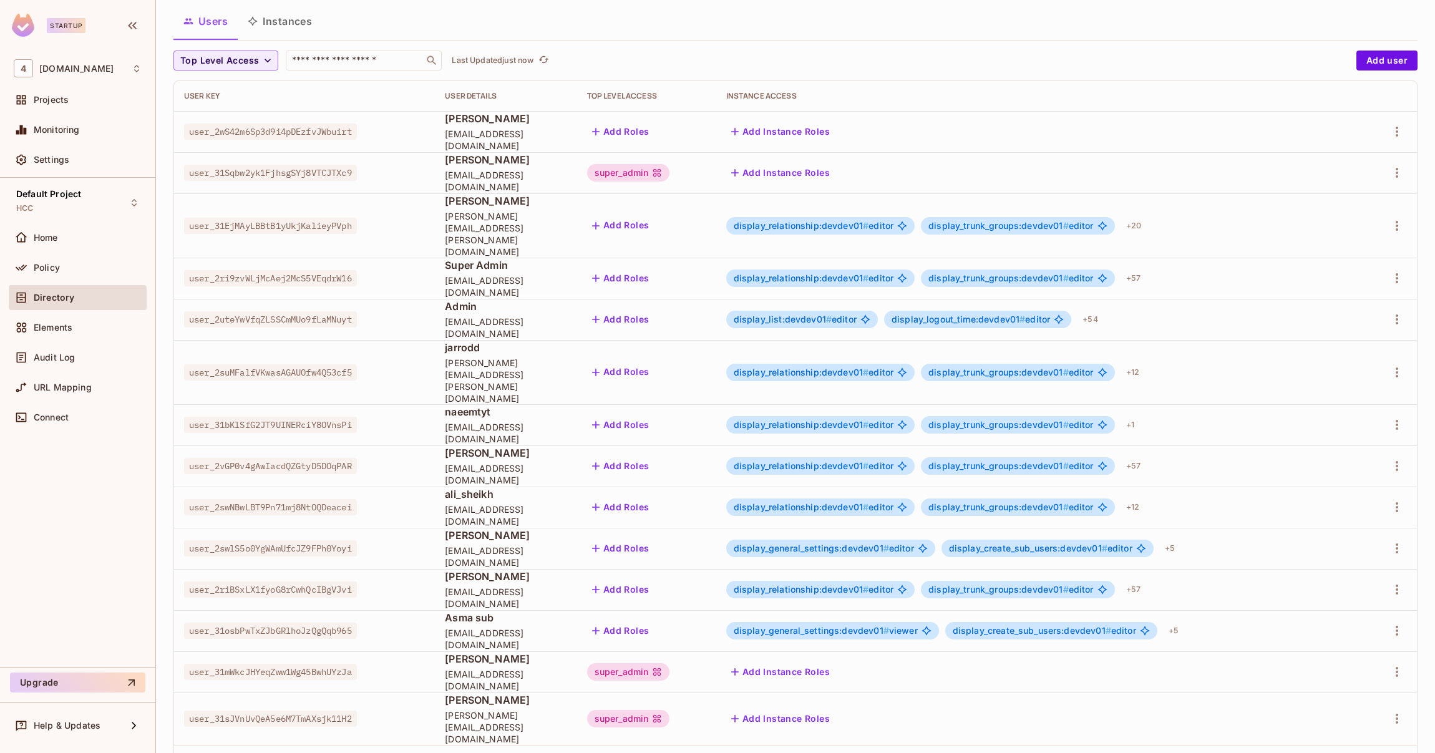
click at [296, 711] on span "user_31sJVnUvQeA5e6M7TmAXsjk11H2" at bounding box center [270, 719] width 173 height 16
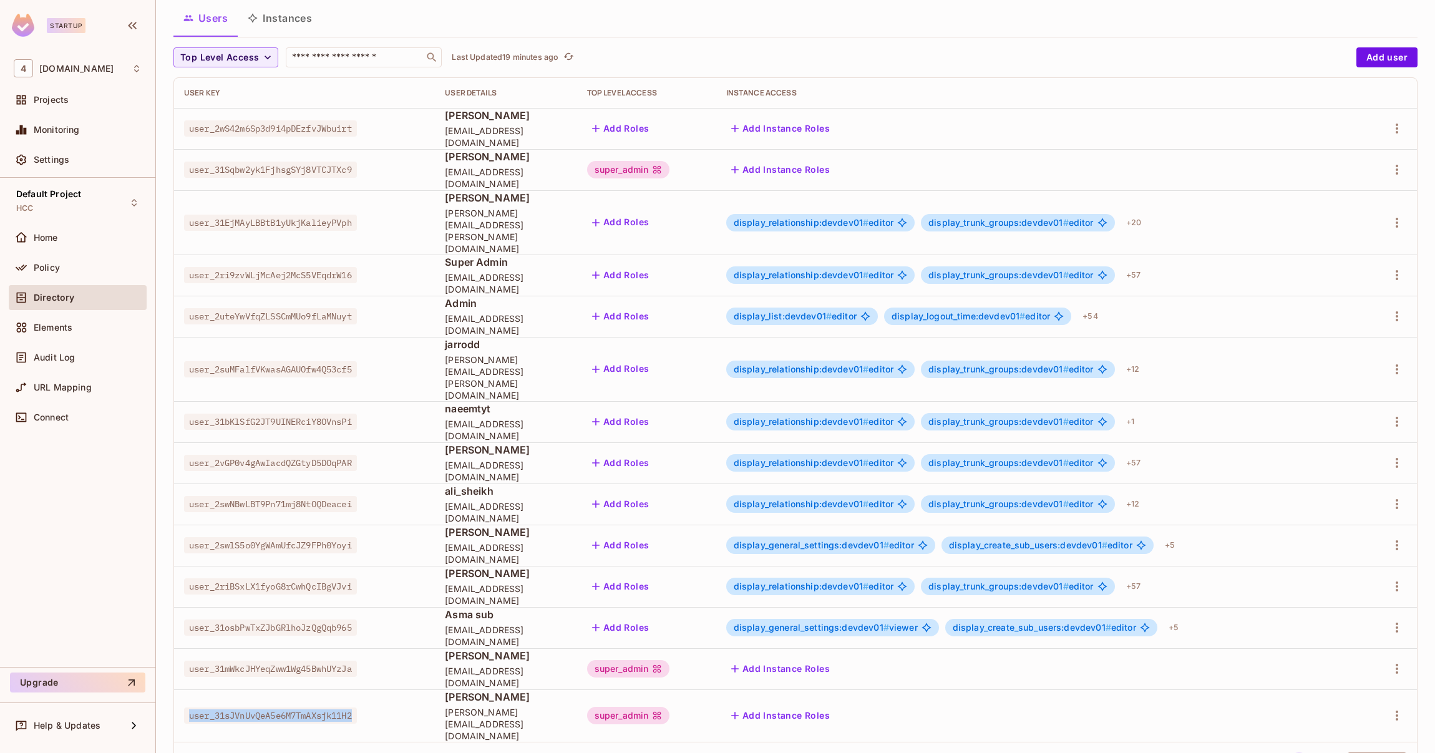
scroll to position [0, 0]
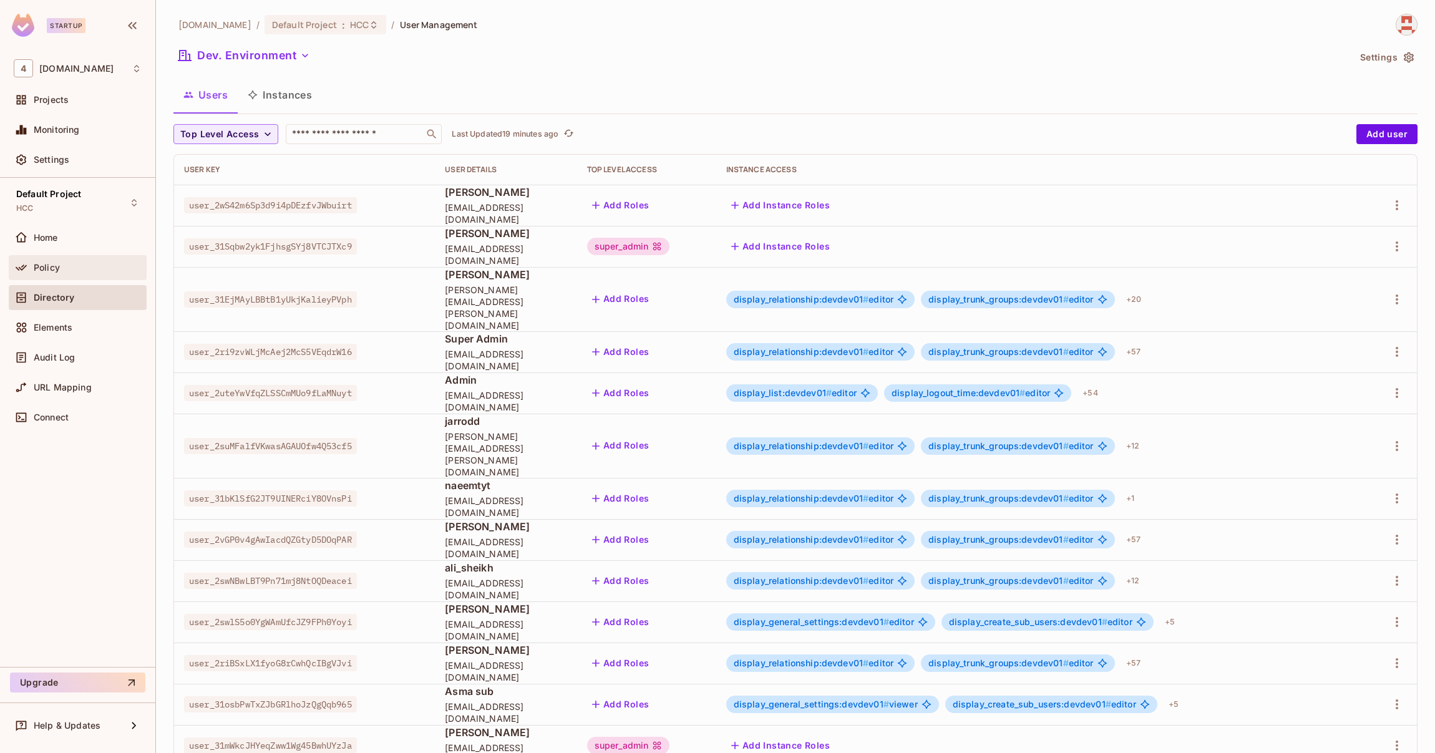
click at [54, 270] on span "Policy" at bounding box center [47, 268] width 26 height 10
